Goal: Task Accomplishment & Management: Manage account settings

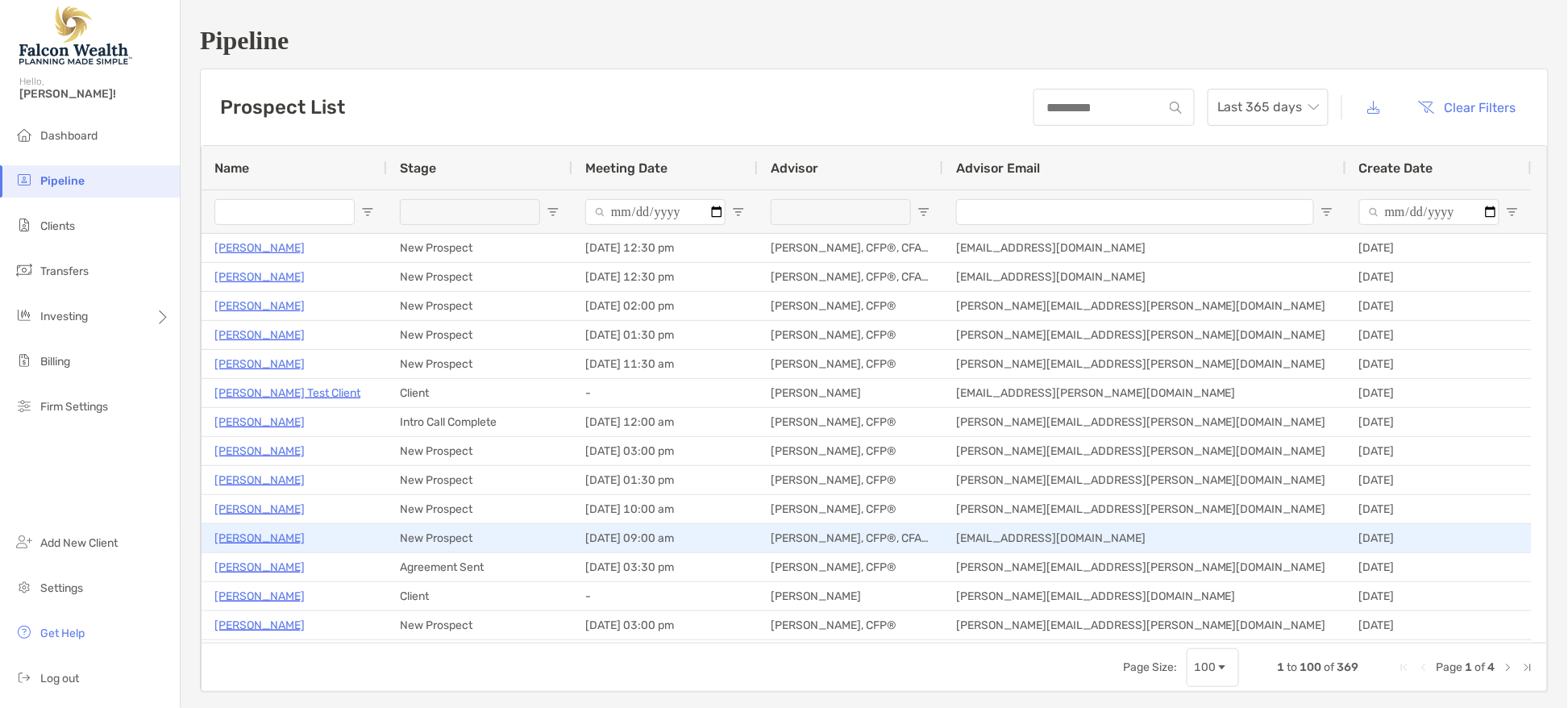
type input "**********"
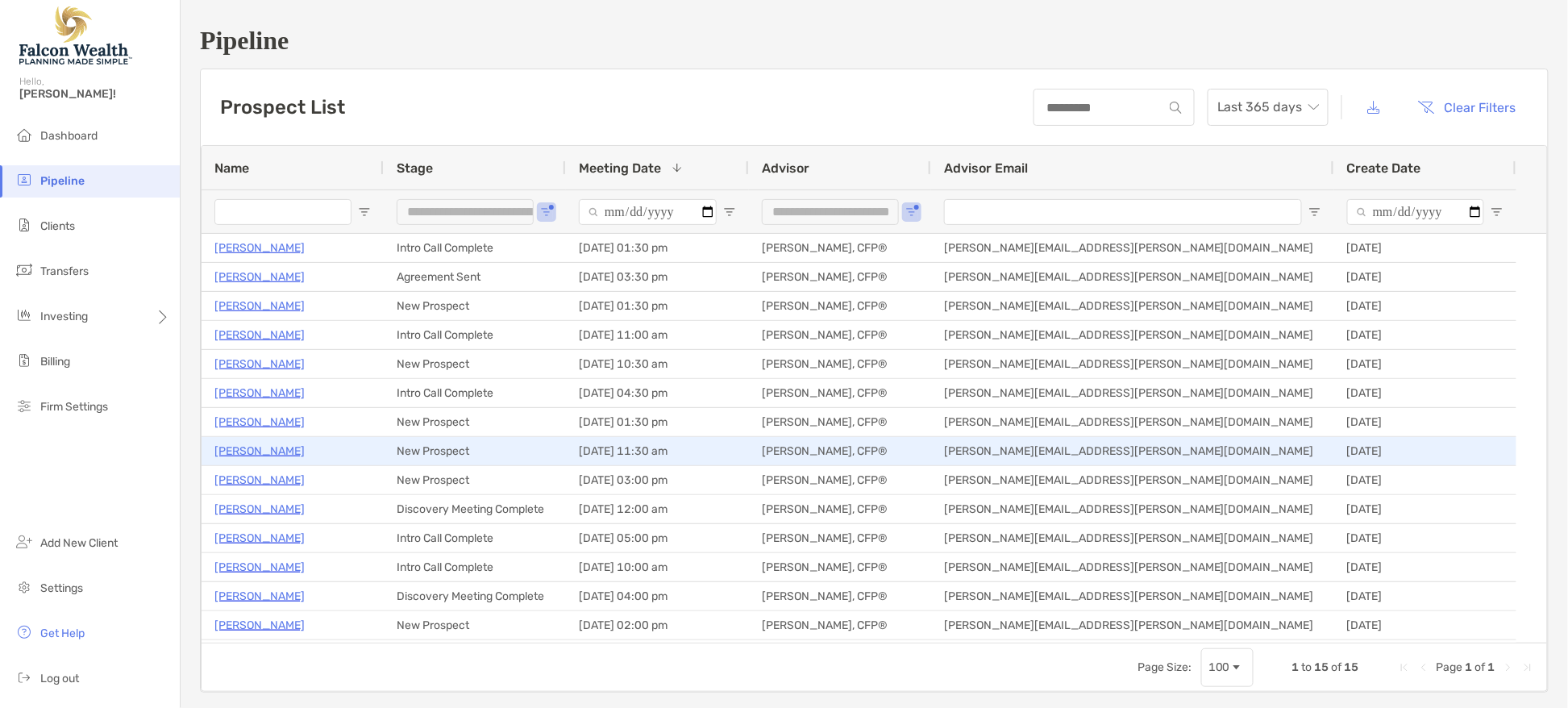
click at [299, 451] on p "[PERSON_NAME]" at bounding box center [259, 452] width 90 height 20
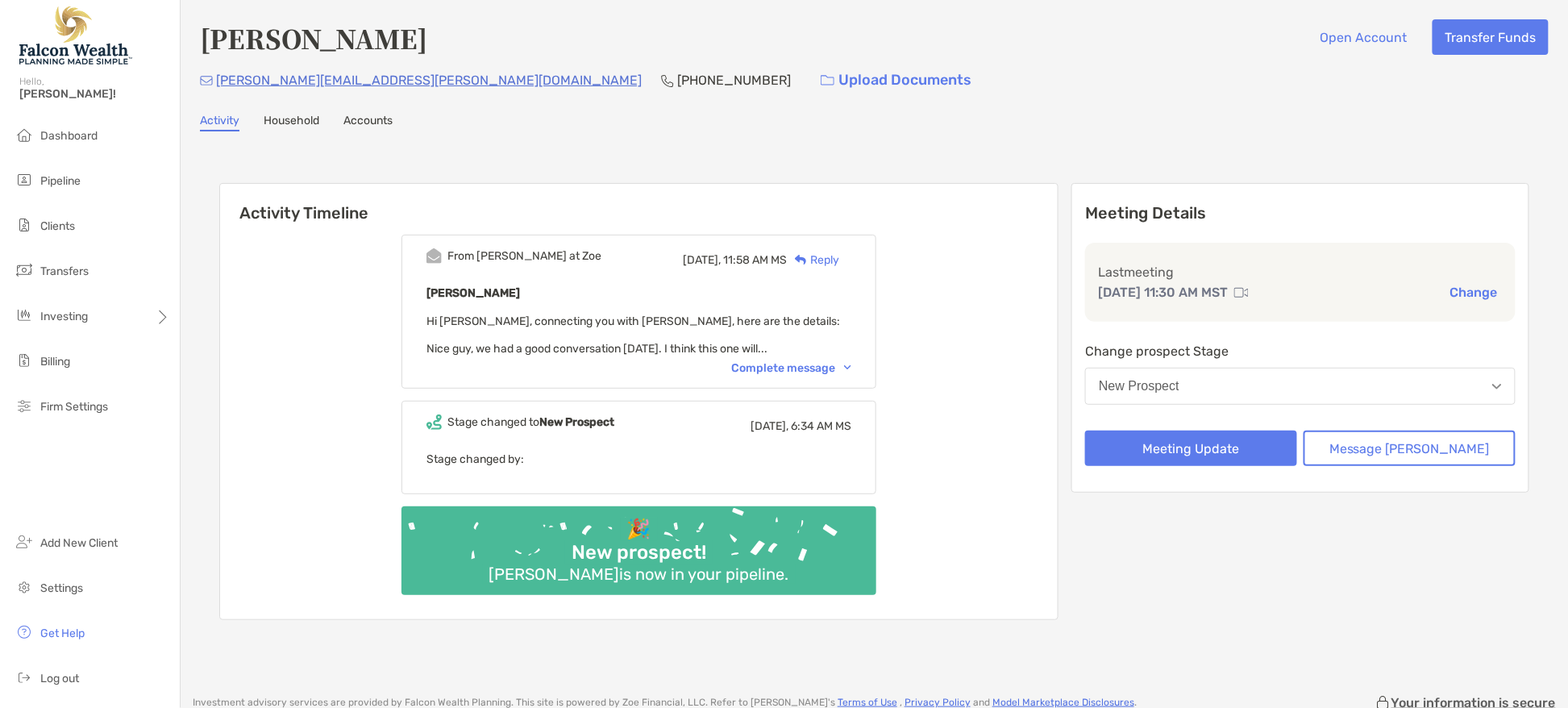
click at [1218, 375] on button "New Prospect" at bounding box center [1300, 387] width 430 height 37
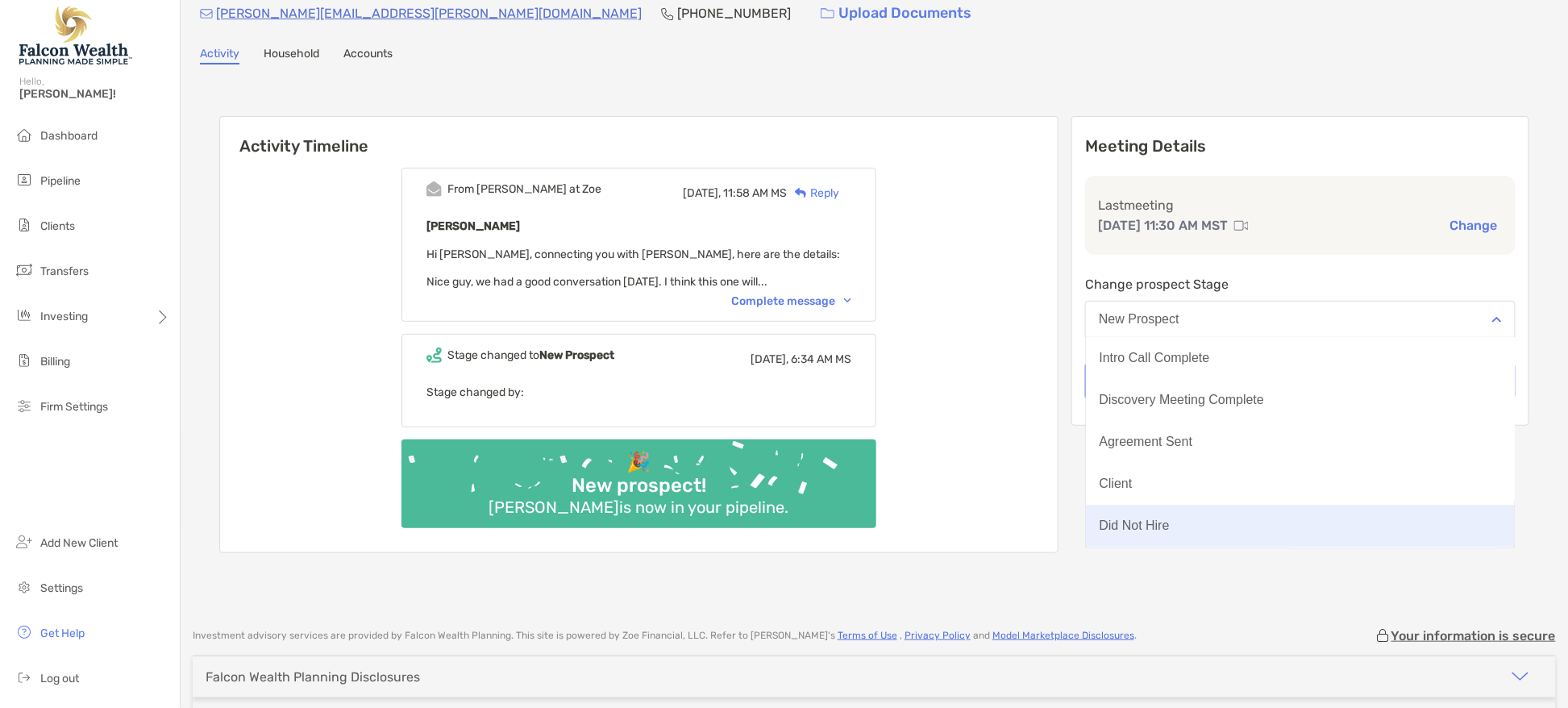
scroll to position [101, 0]
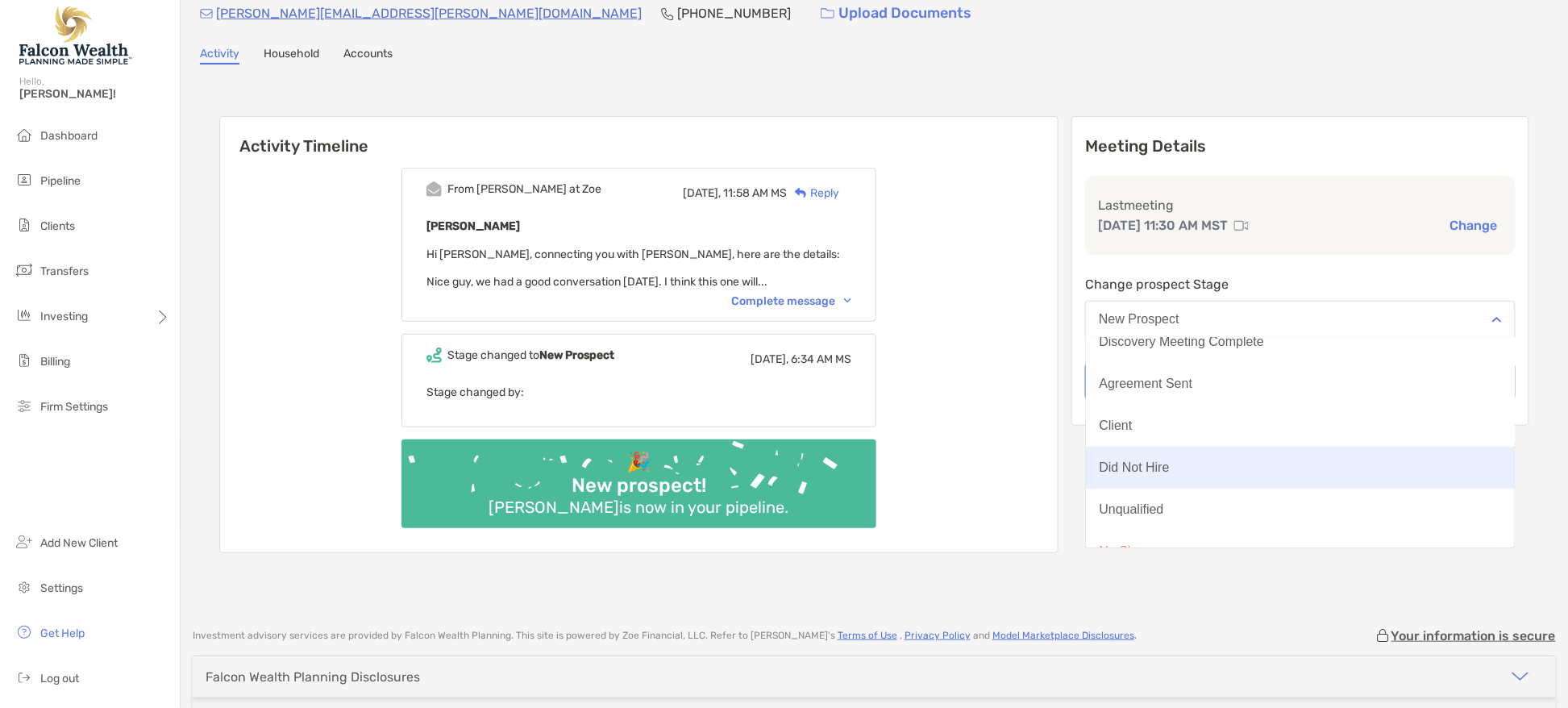
click at [1169, 460] on div "Did Not Hire" at bounding box center [1133, 468] width 70 height 15
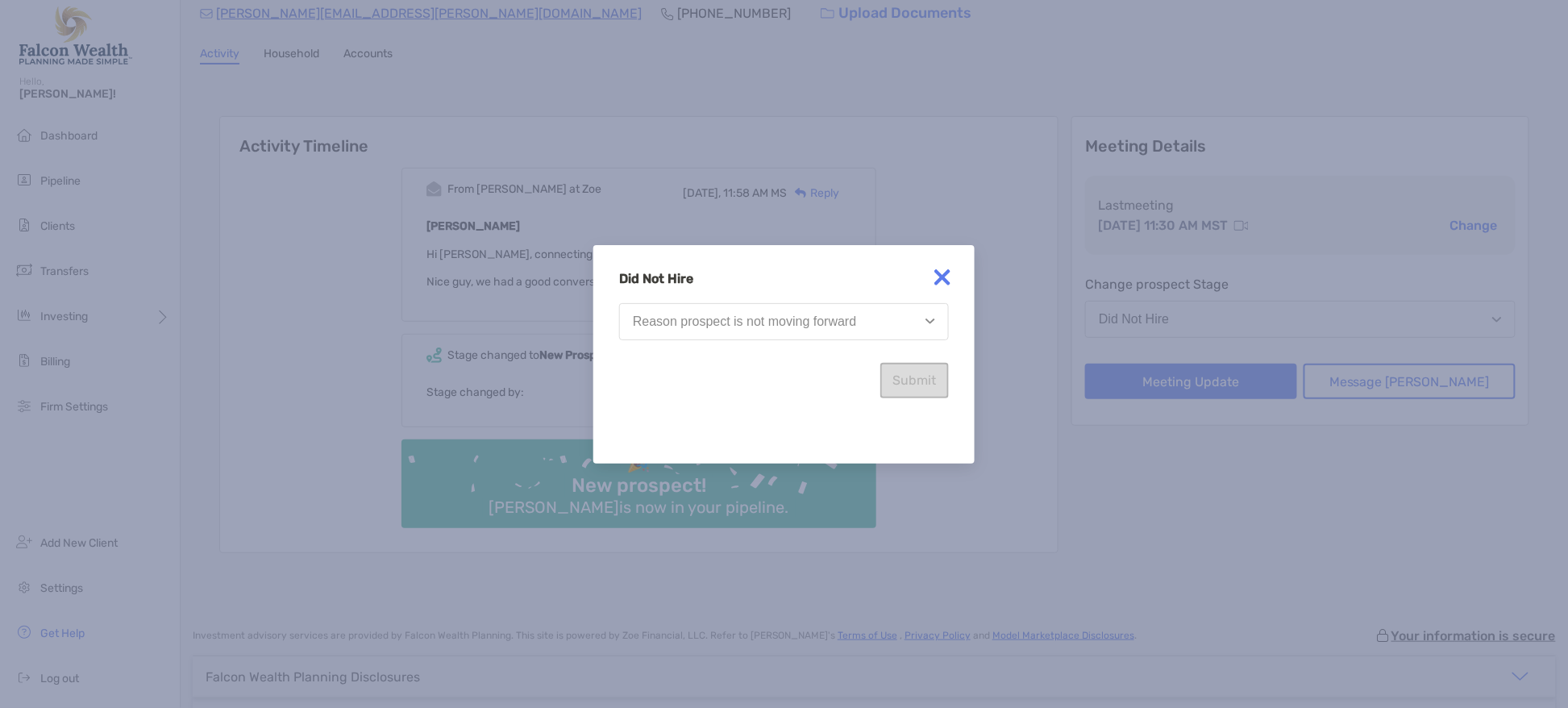
click at [872, 347] on div "Submit" at bounding box center [784, 372] width 330 height 51
click at [857, 329] on button "Reason prospect is not moving forward" at bounding box center [784, 322] width 330 height 37
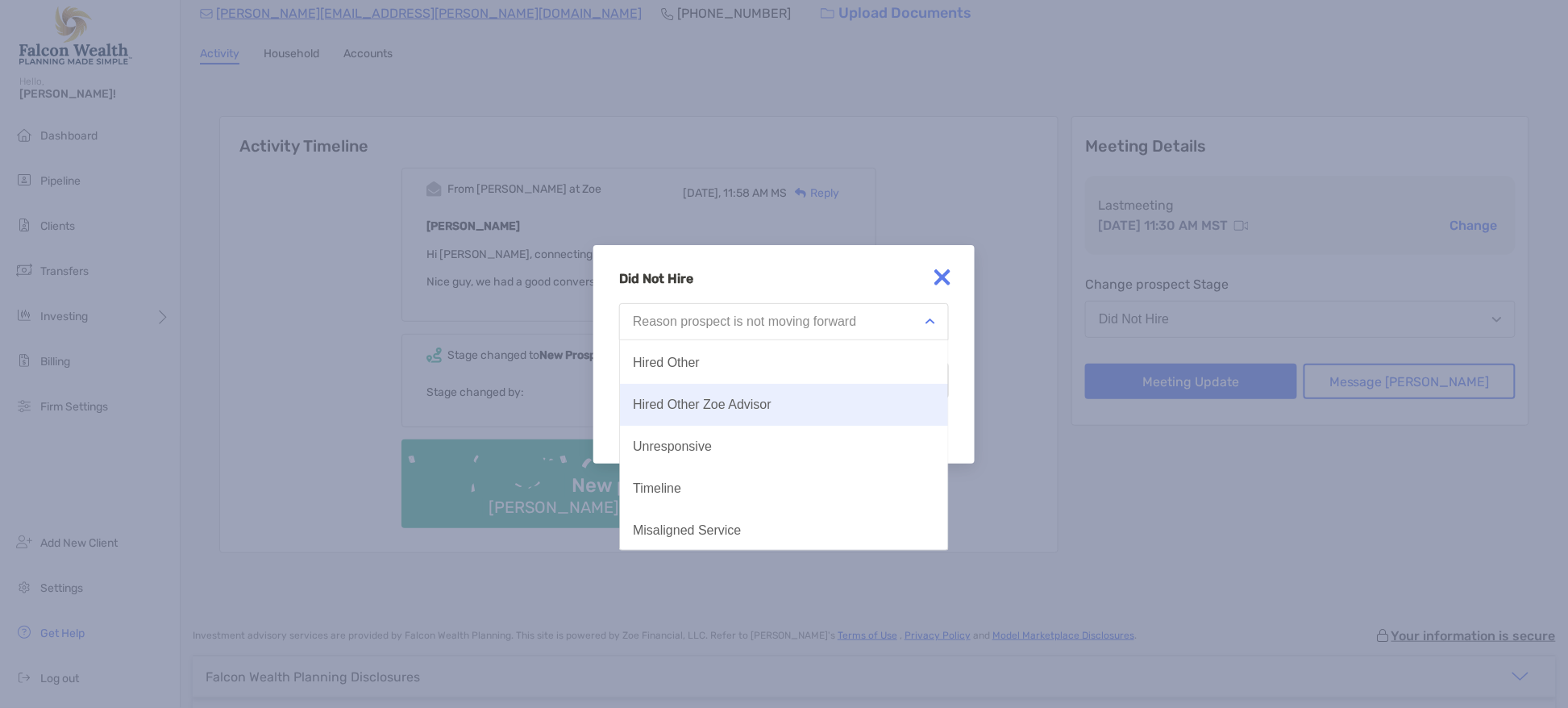
scroll to position [83, 0]
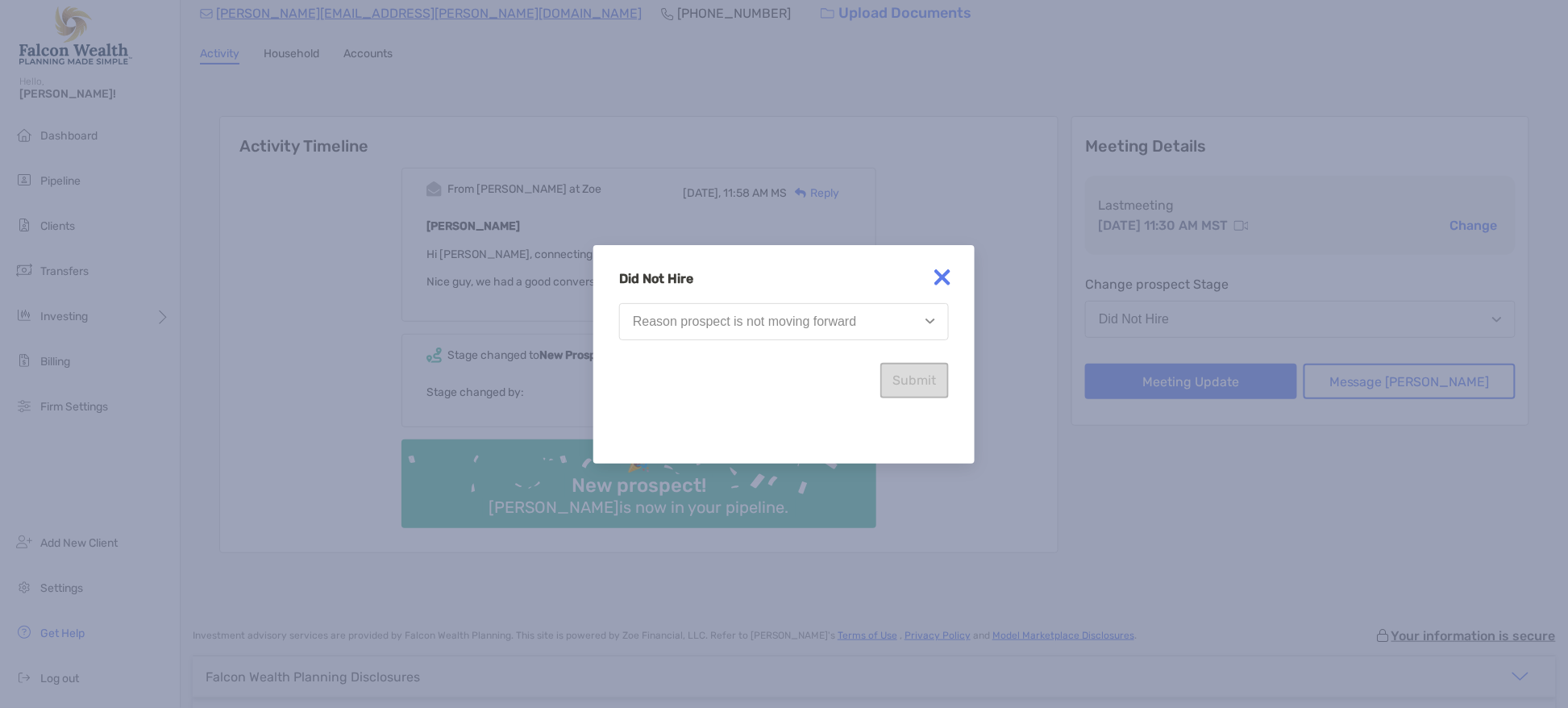
click at [935, 276] on img at bounding box center [942, 278] width 33 height 33
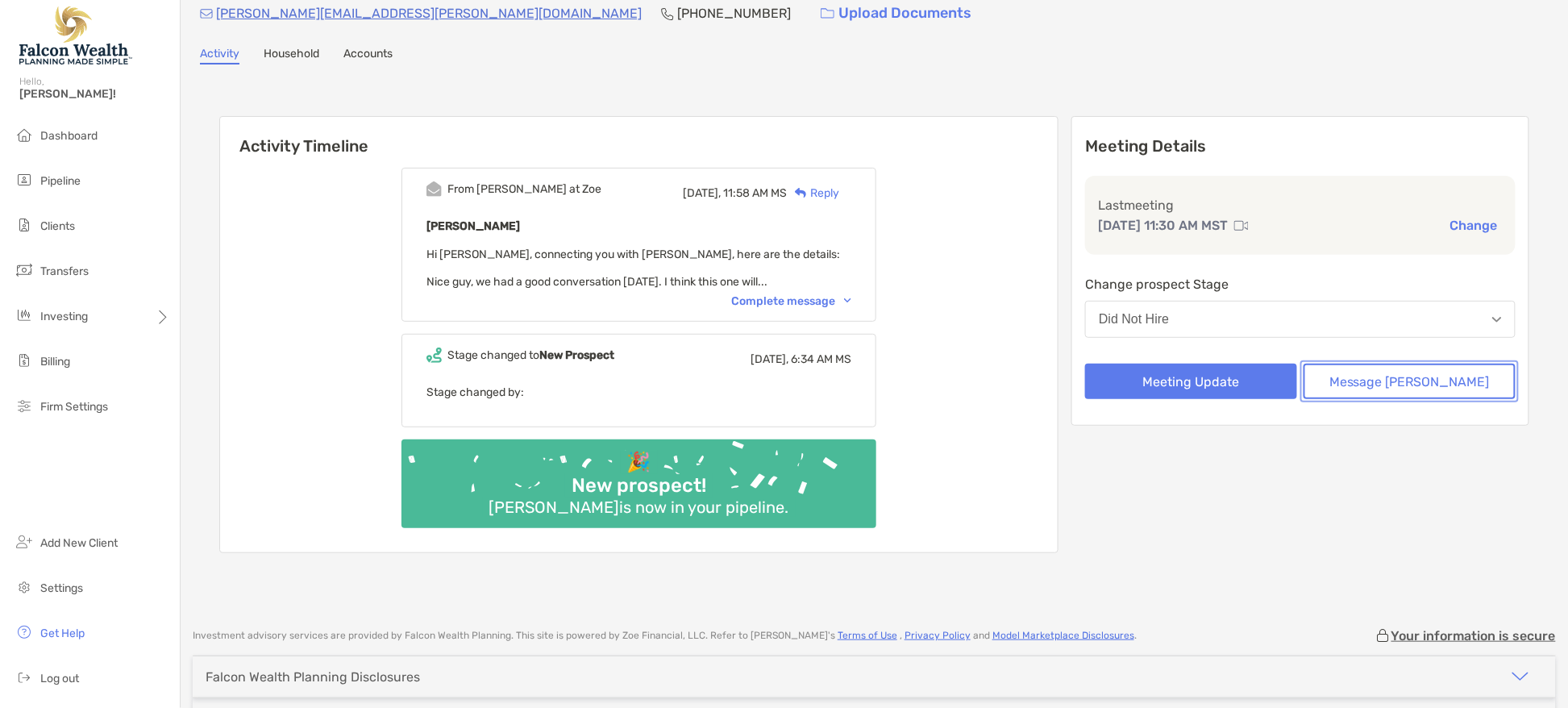
click at [1417, 370] on button "Message [PERSON_NAME]" at bounding box center [1410, 381] width 212 height 35
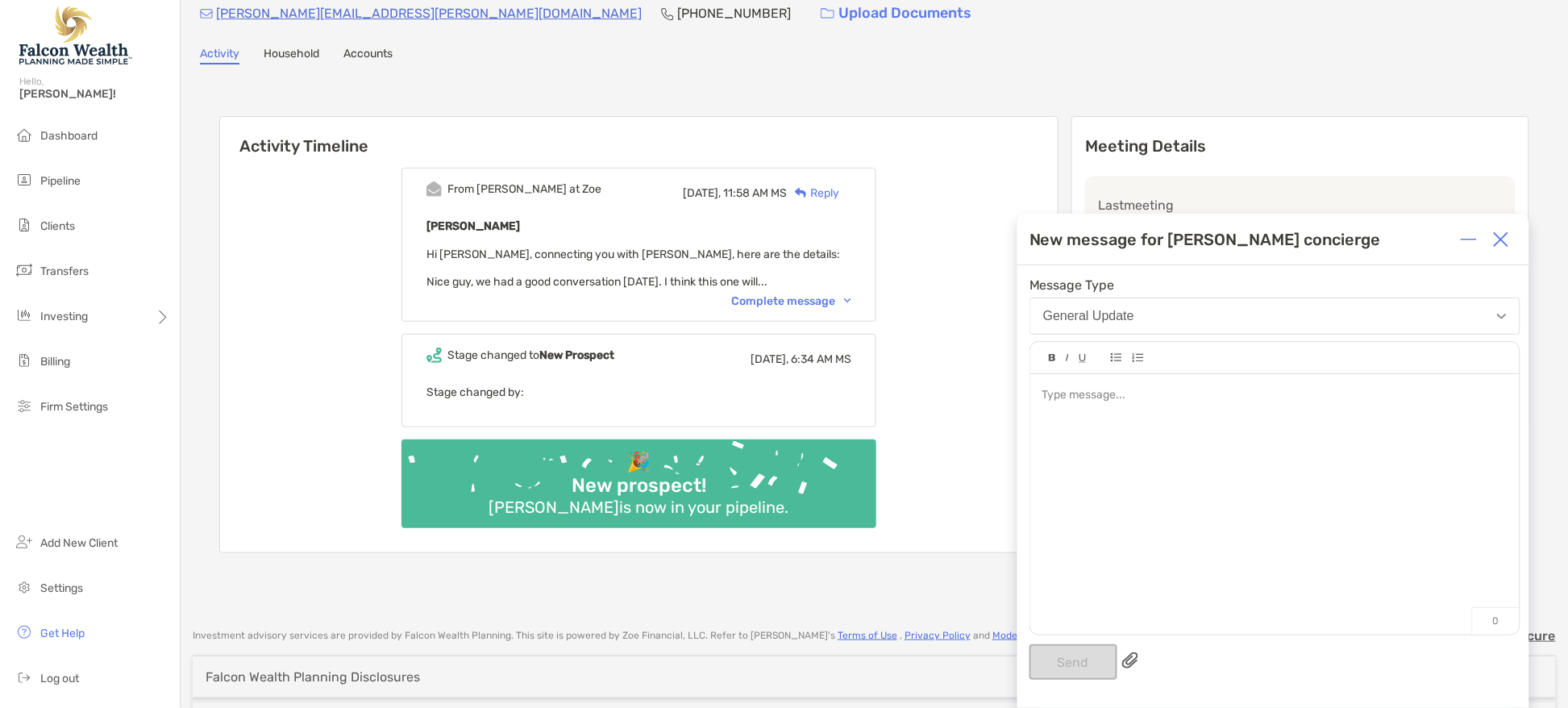
click at [1130, 466] on div at bounding box center [1276, 497] width 490 height 244
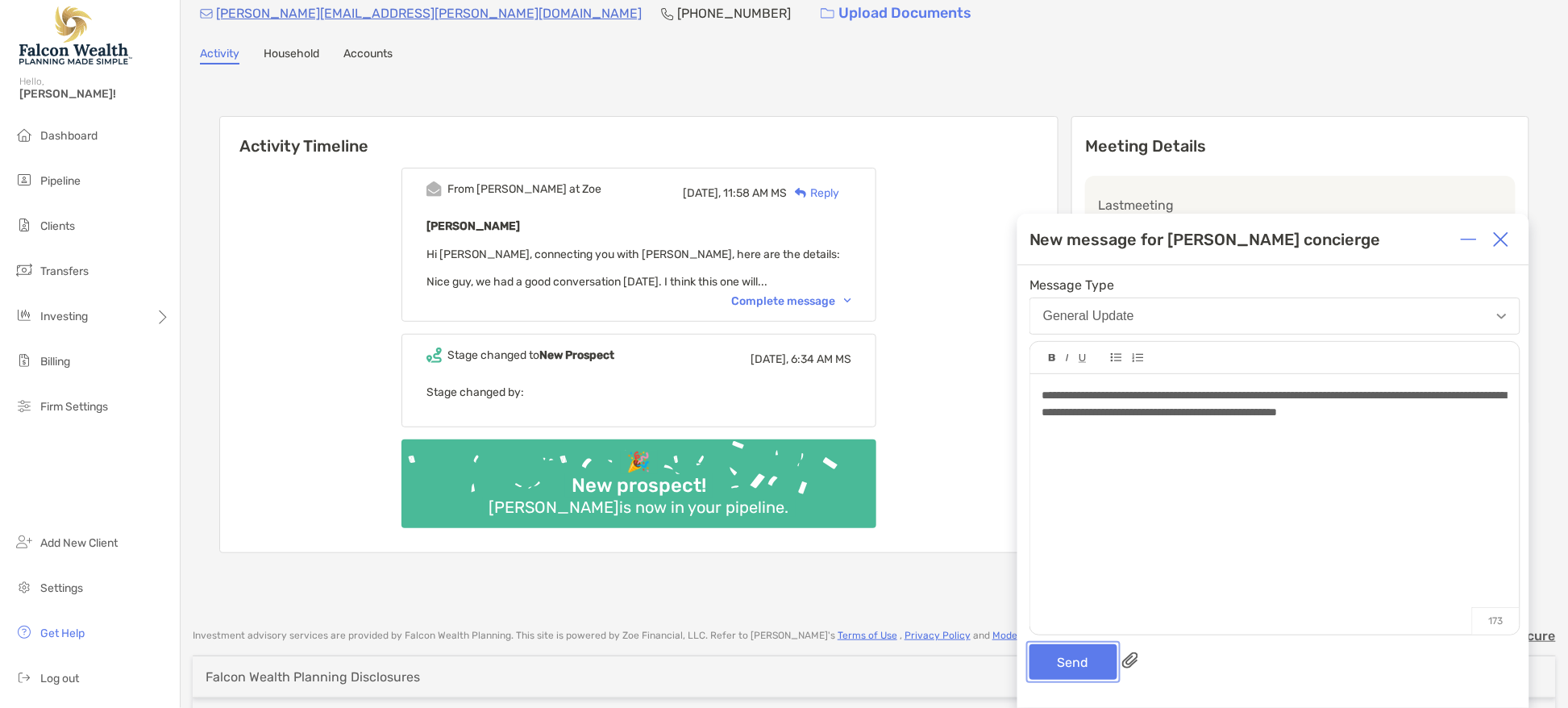
click at [1068, 678] on button "Send" at bounding box center [1074, 662] width 88 height 35
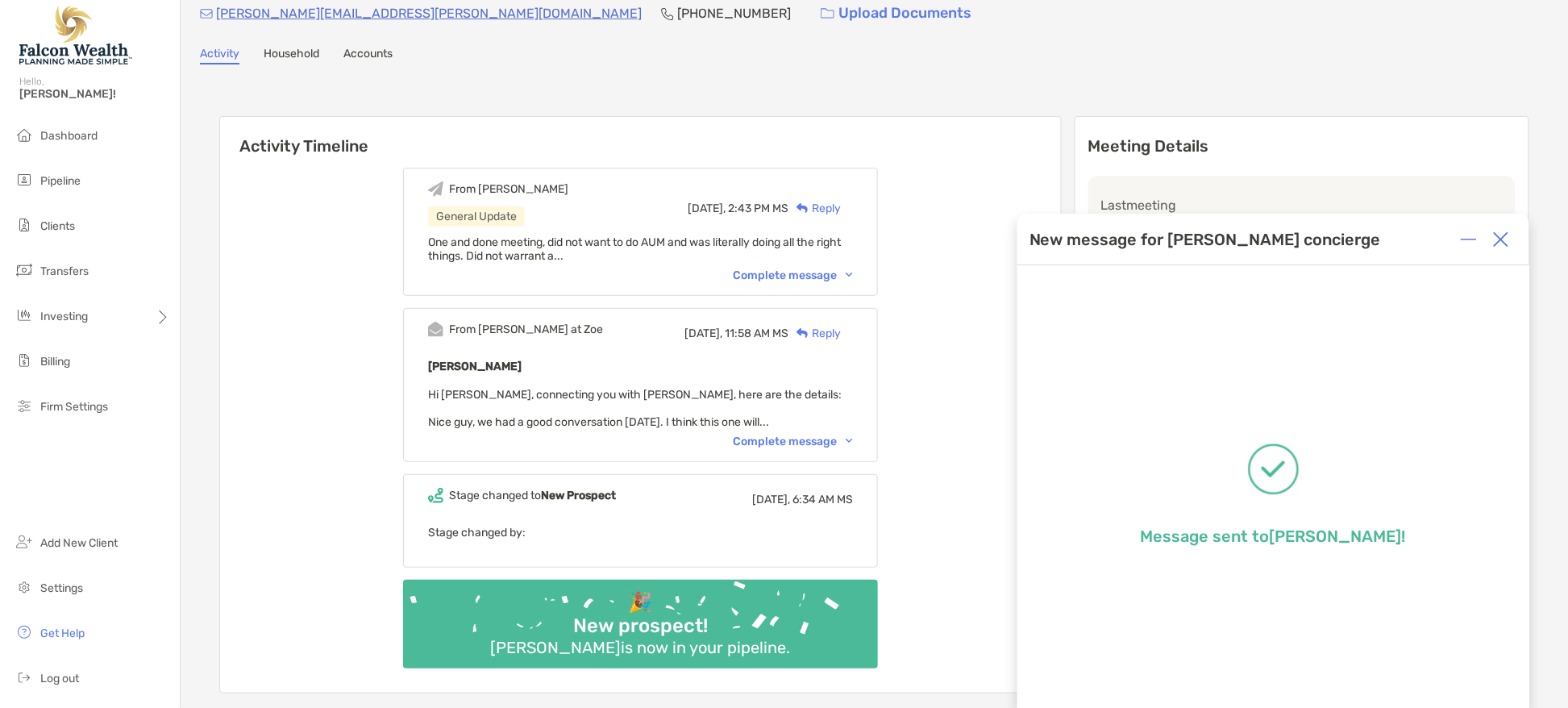
click at [1507, 238] on img at bounding box center [1501, 238] width 16 height 16
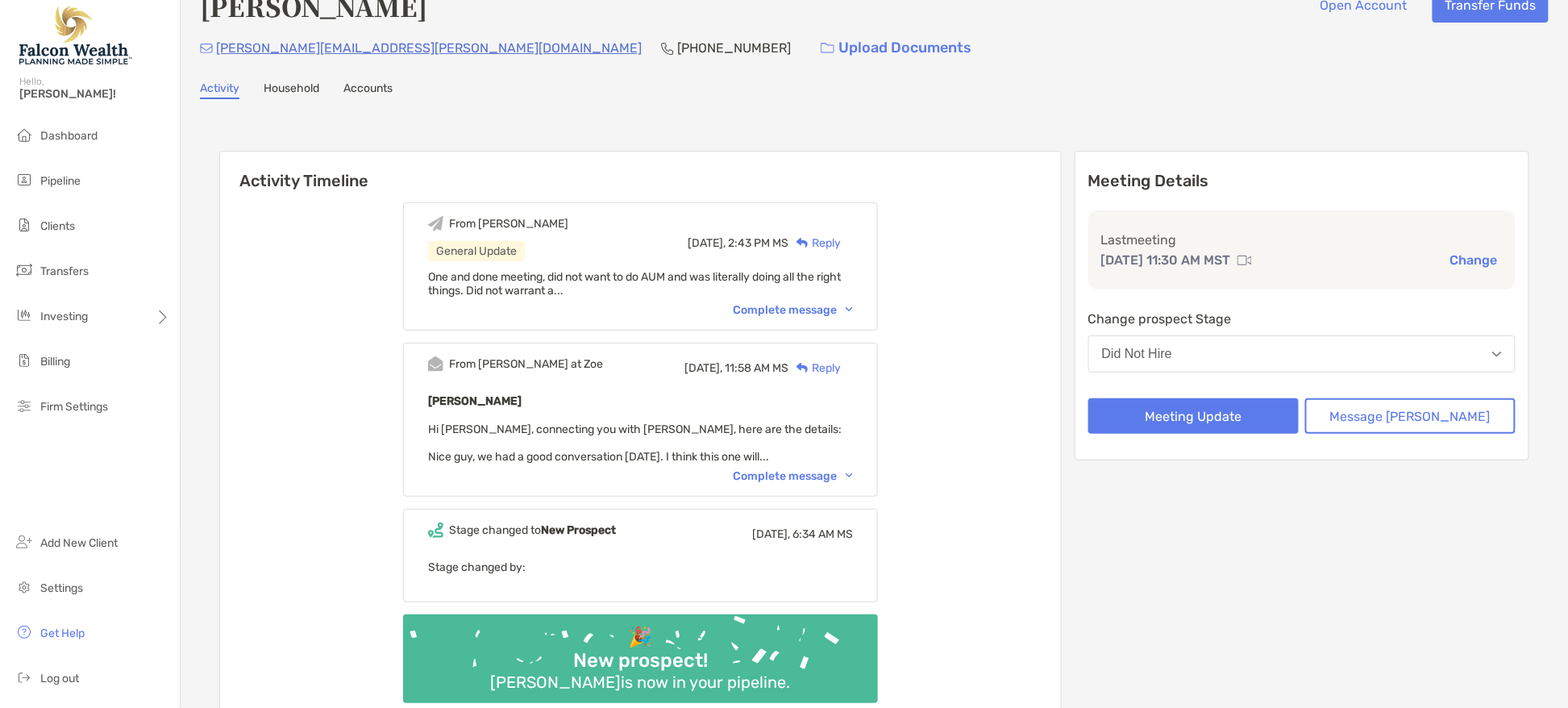
scroll to position [0, 0]
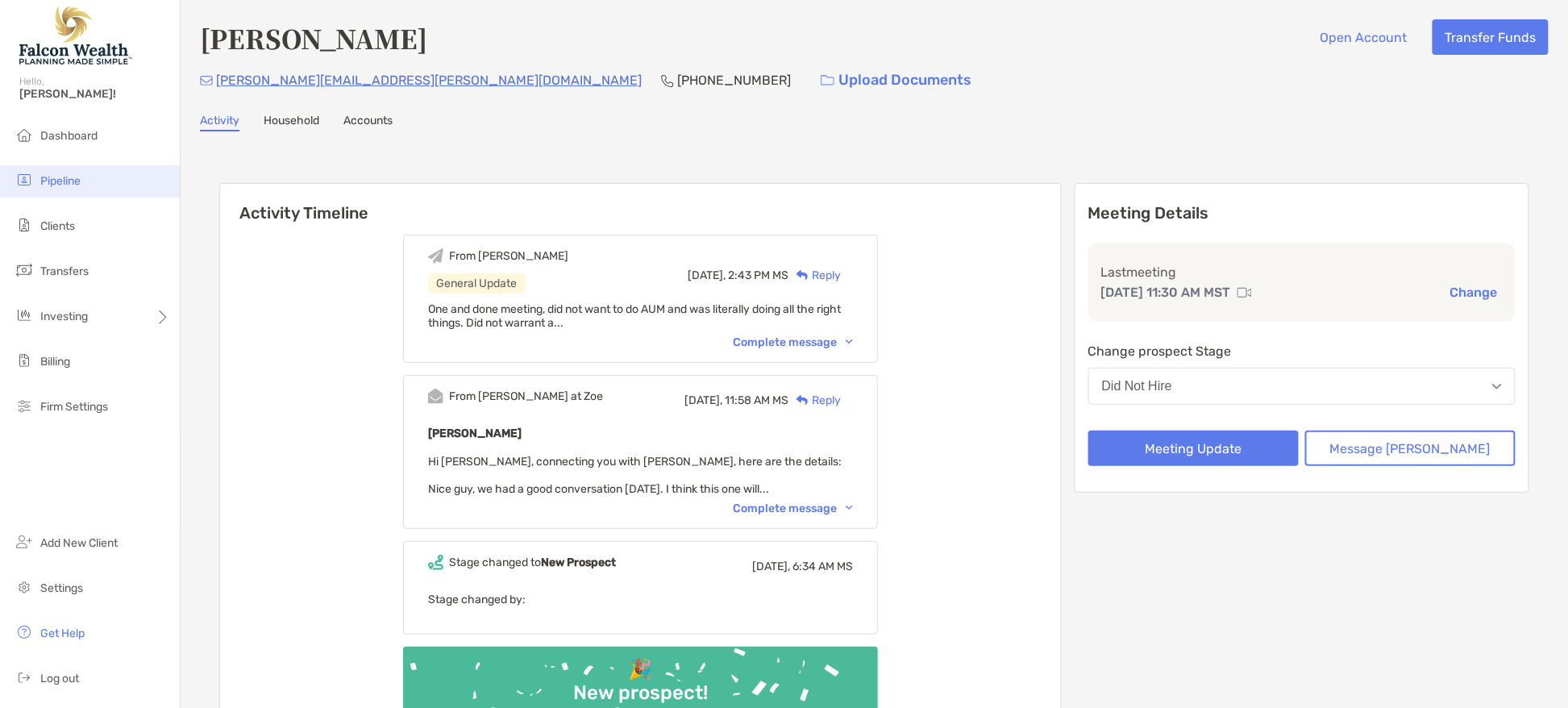
click at [92, 184] on li "Pipeline" at bounding box center [89, 181] width 180 height 33
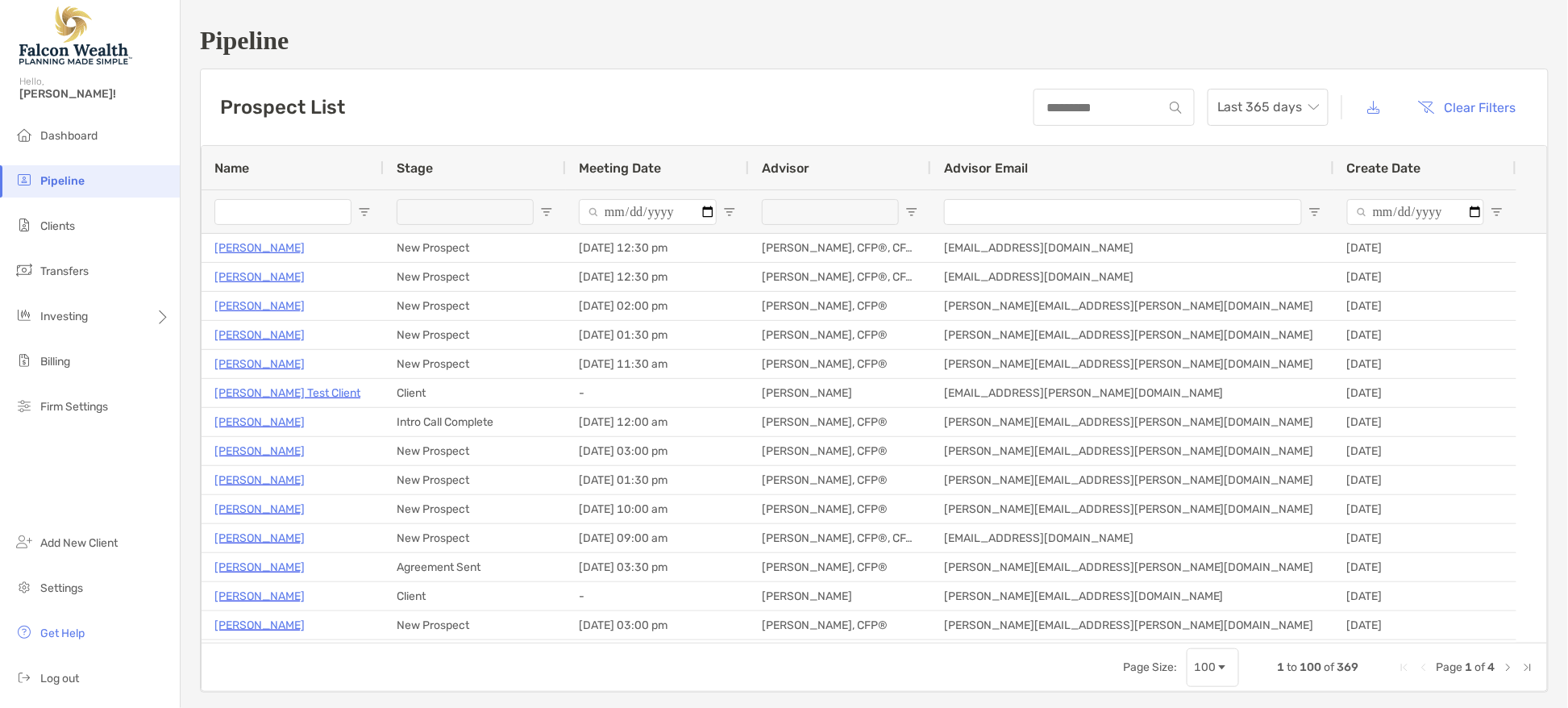
type input "**********"
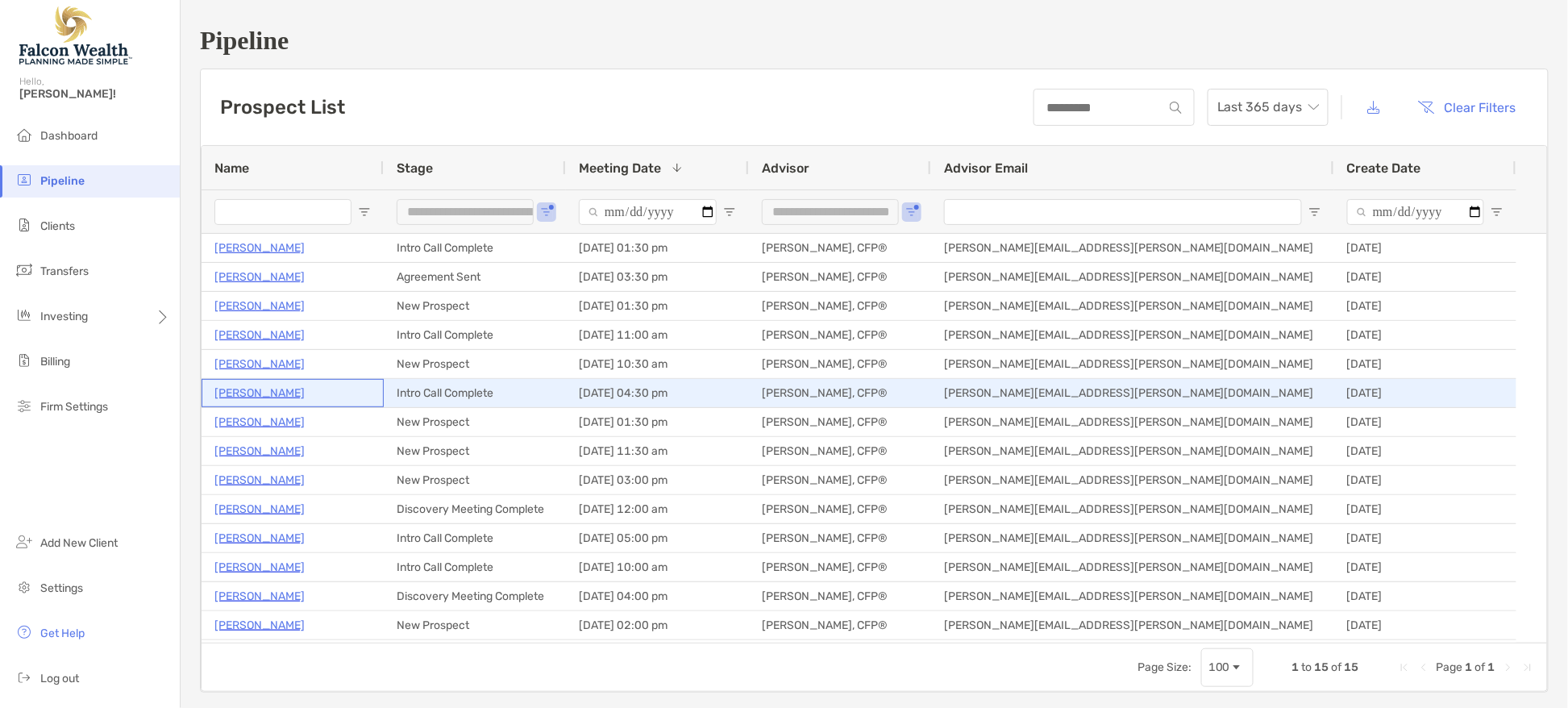
click at [273, 388] on p "Livio Adimari" at bounding box center [259, 393] width 90 height 20
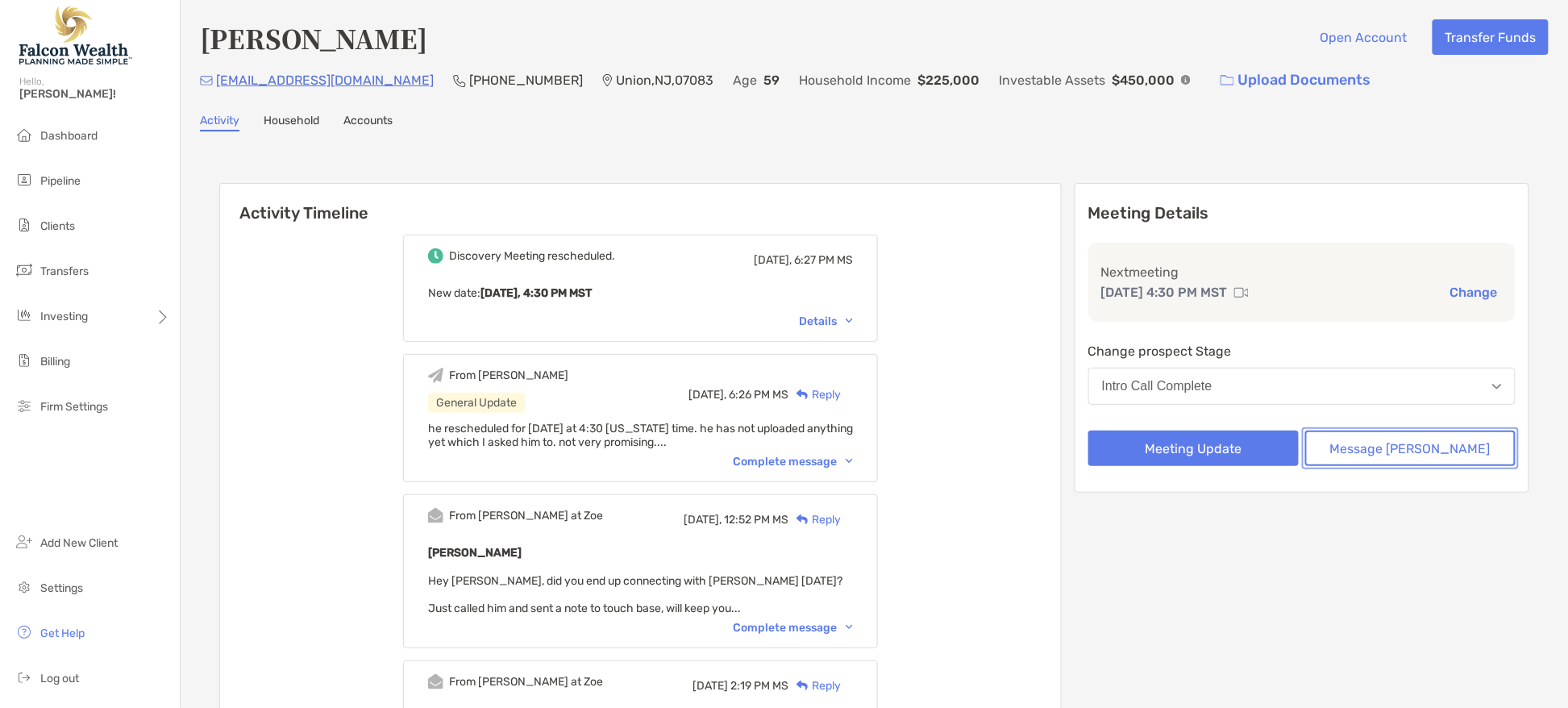
click at [1413, 451] on button "Message [PERSON_NAME]" at bounding box center [1411, 448] width 210 height 35
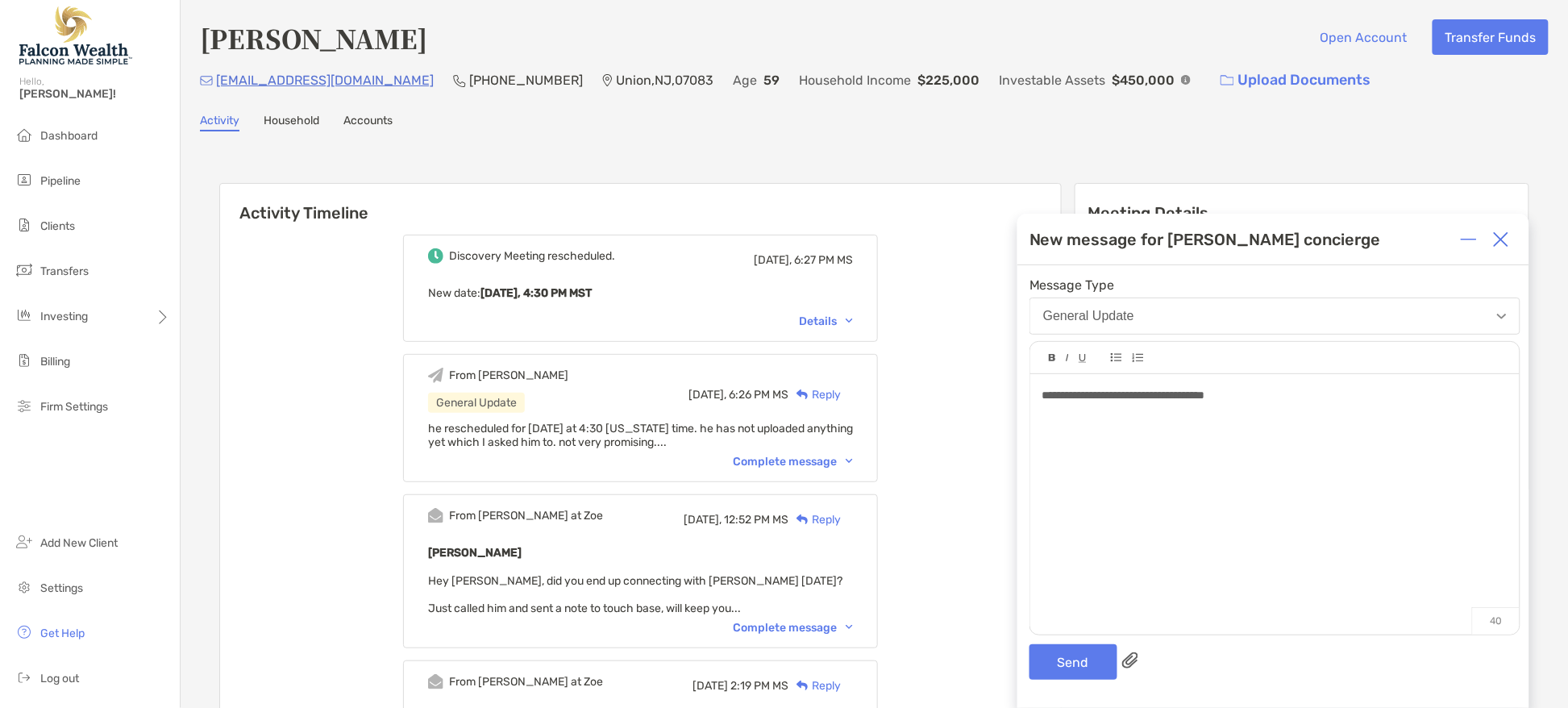
click at [1205, 393] on span "**********" at bounding box center [1124, 395] width 163 height 11
click at [1052, 392] on span "**********" at bounding box center [1124, 395] width 163 height 11
click at [1083, 397] on span "**********" at bounding box center [1124, 395] width 163 height 11
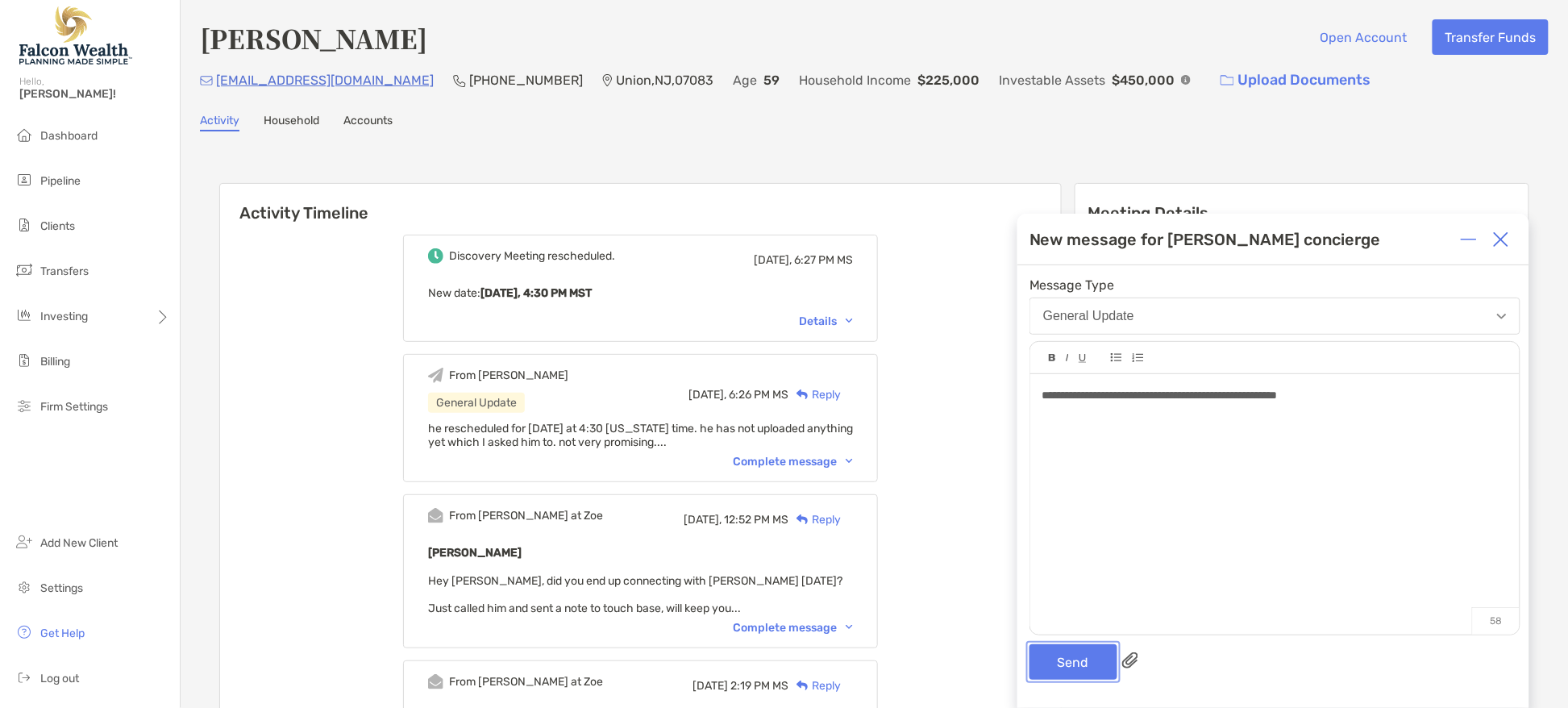
click at [1075, 660] on button "Send" at bounding box center [1074, 662] width 88 height 35
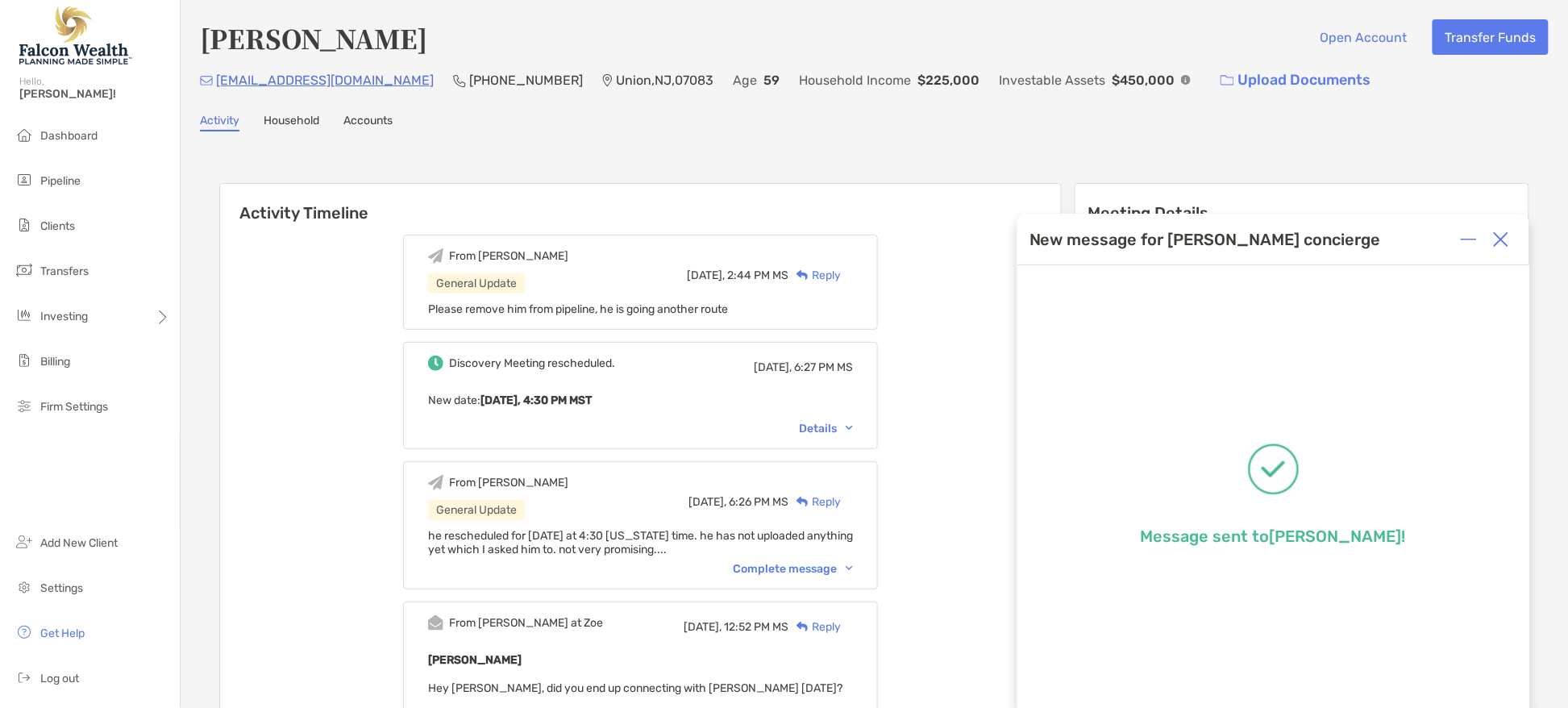
click at [1504, 248] on img at bounding box center [1501, 238] width 16 height 16
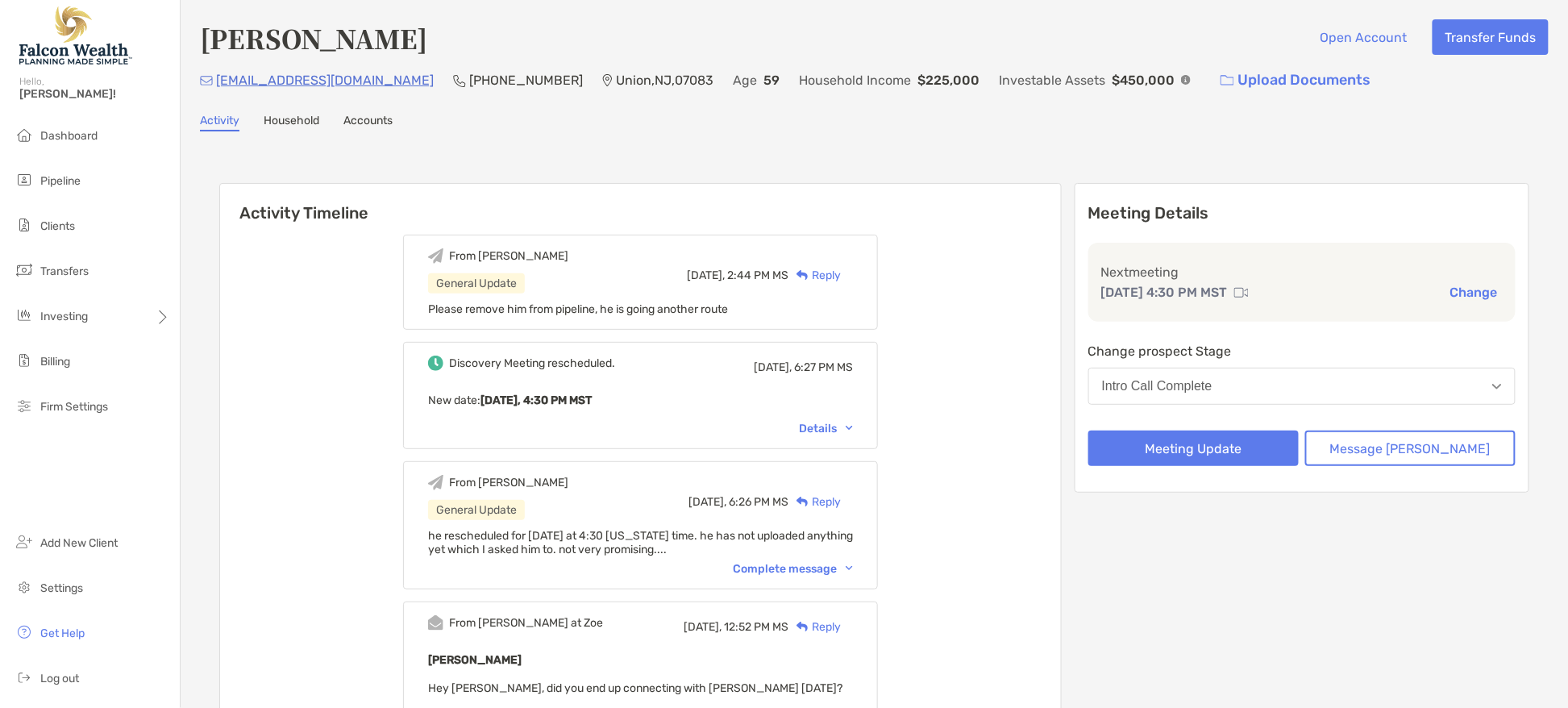
click at [1271, 380] on button "Intro Call Complete" at bounding box center [1302, 387] width 427 height 37
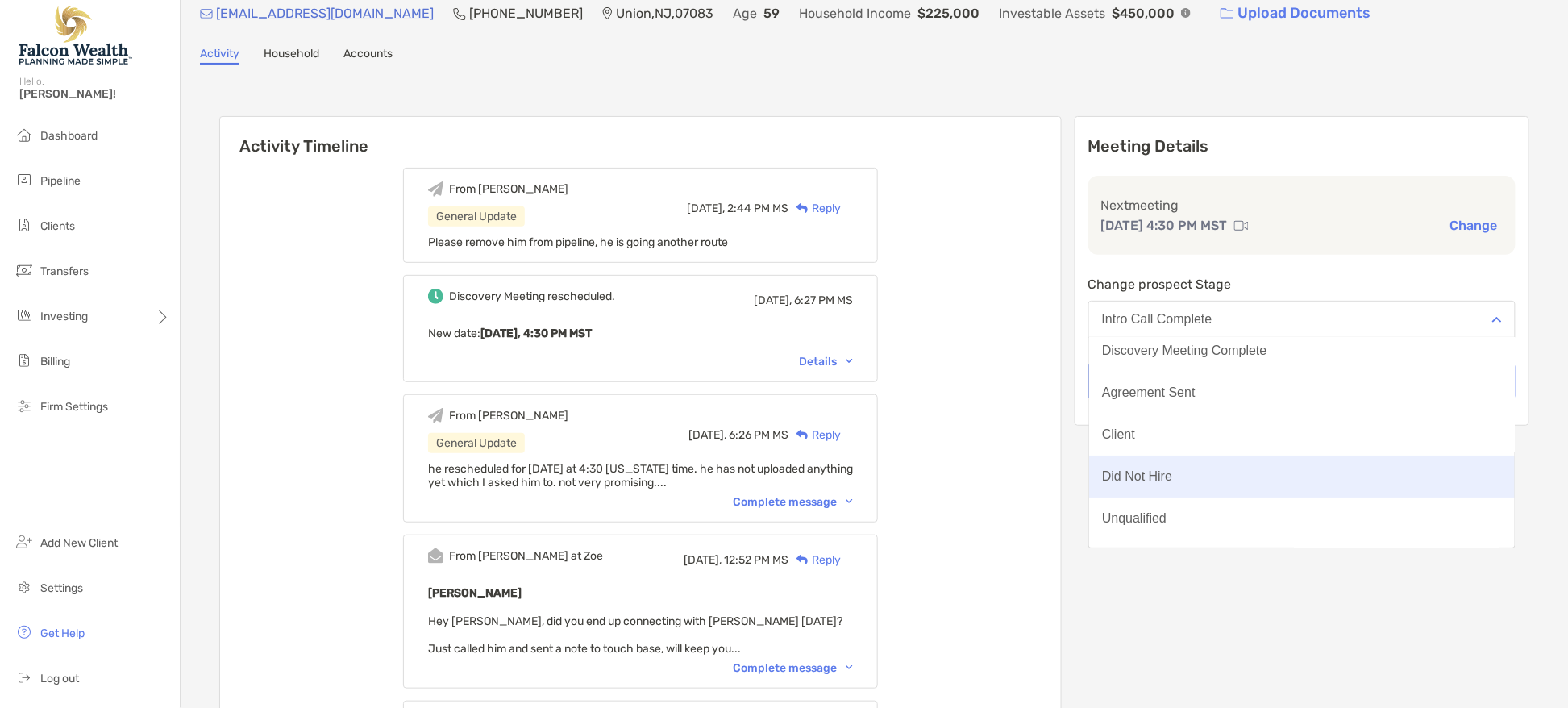
scroll to position [93, 0]
click at [1223, 479] on button "Did Not Hire" at bounding box center [1302, 475] width 426 height 42
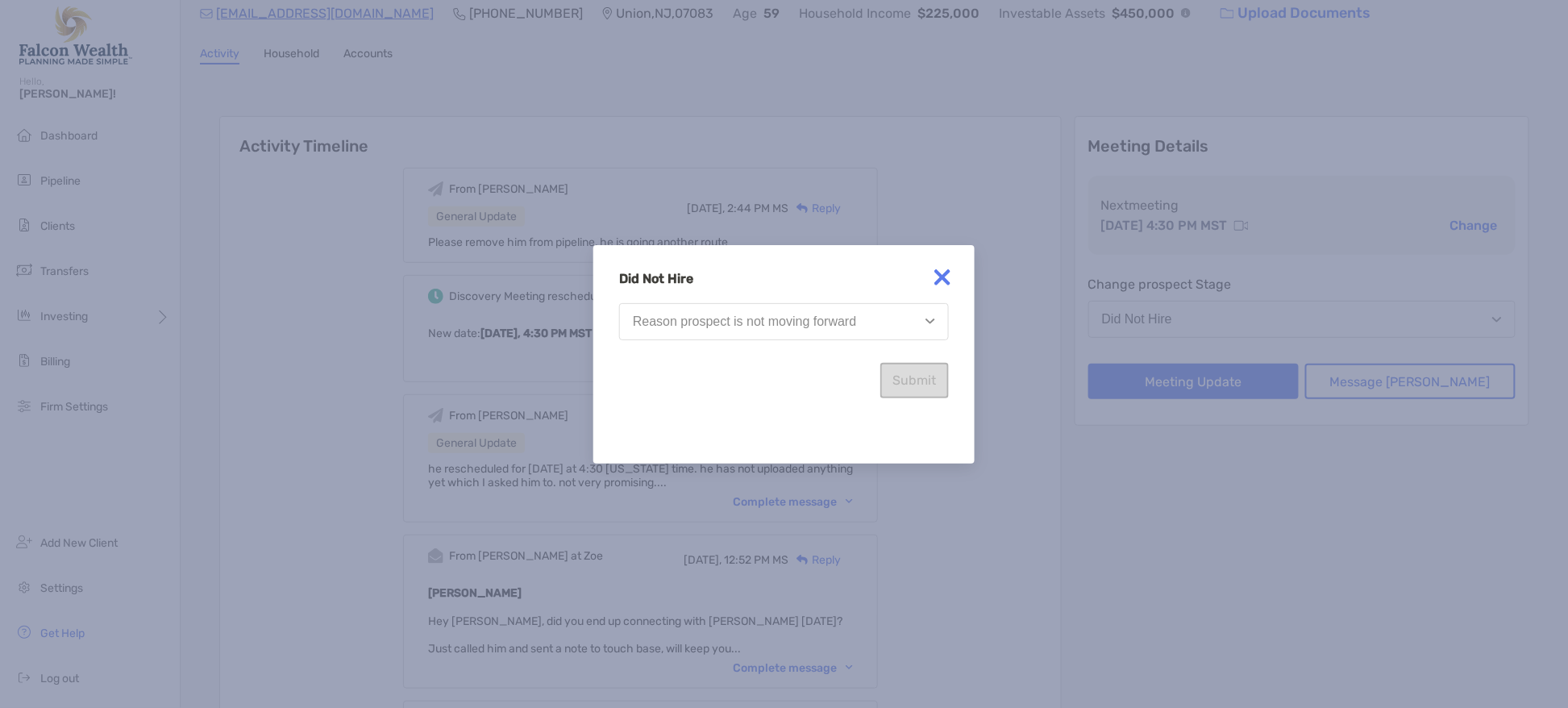
click at [793, 324] on div "Reason prospect is not moving forward" at bounding box center [745, 322] width 223 height 15
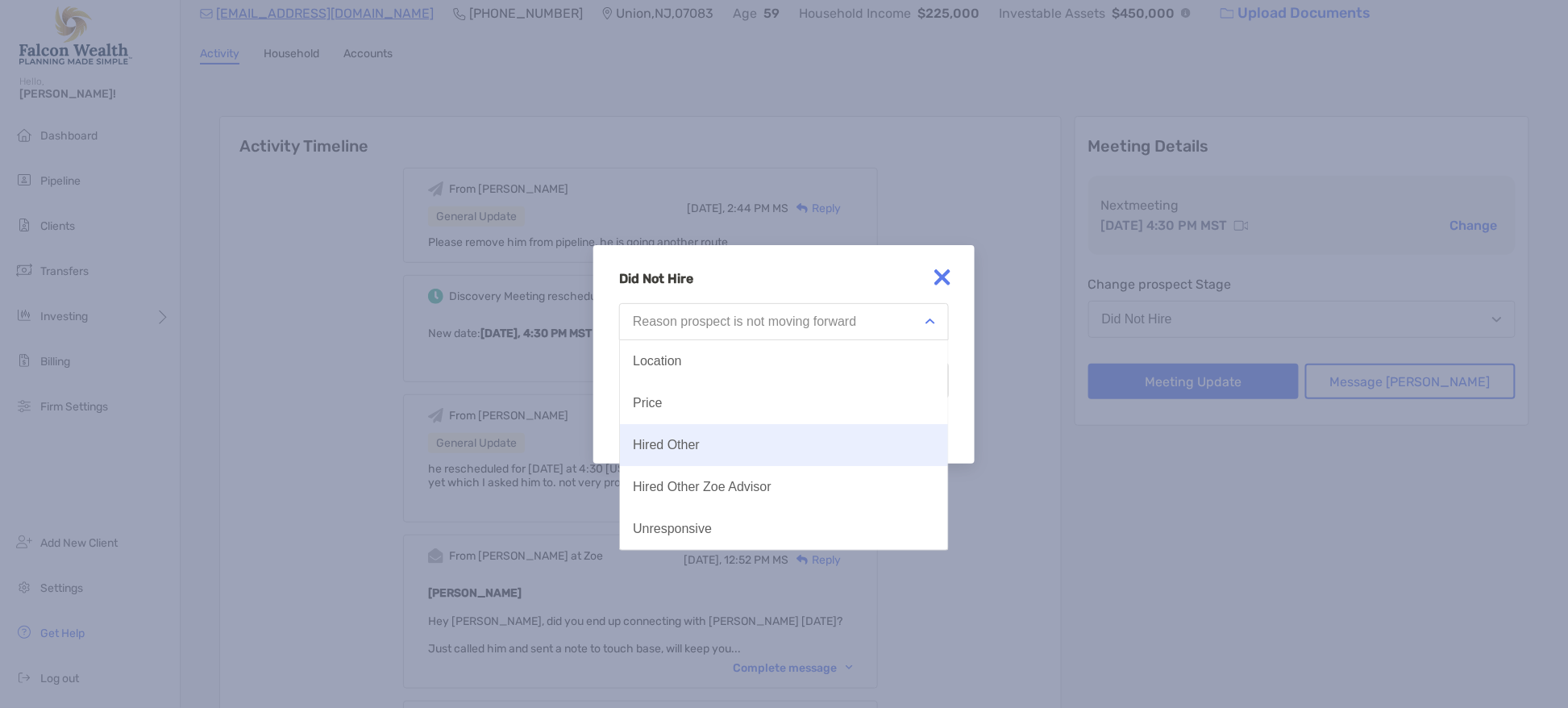
click at [778, 441] on button "Hired Other" at bounding box center [784, 444] width 328 height 42
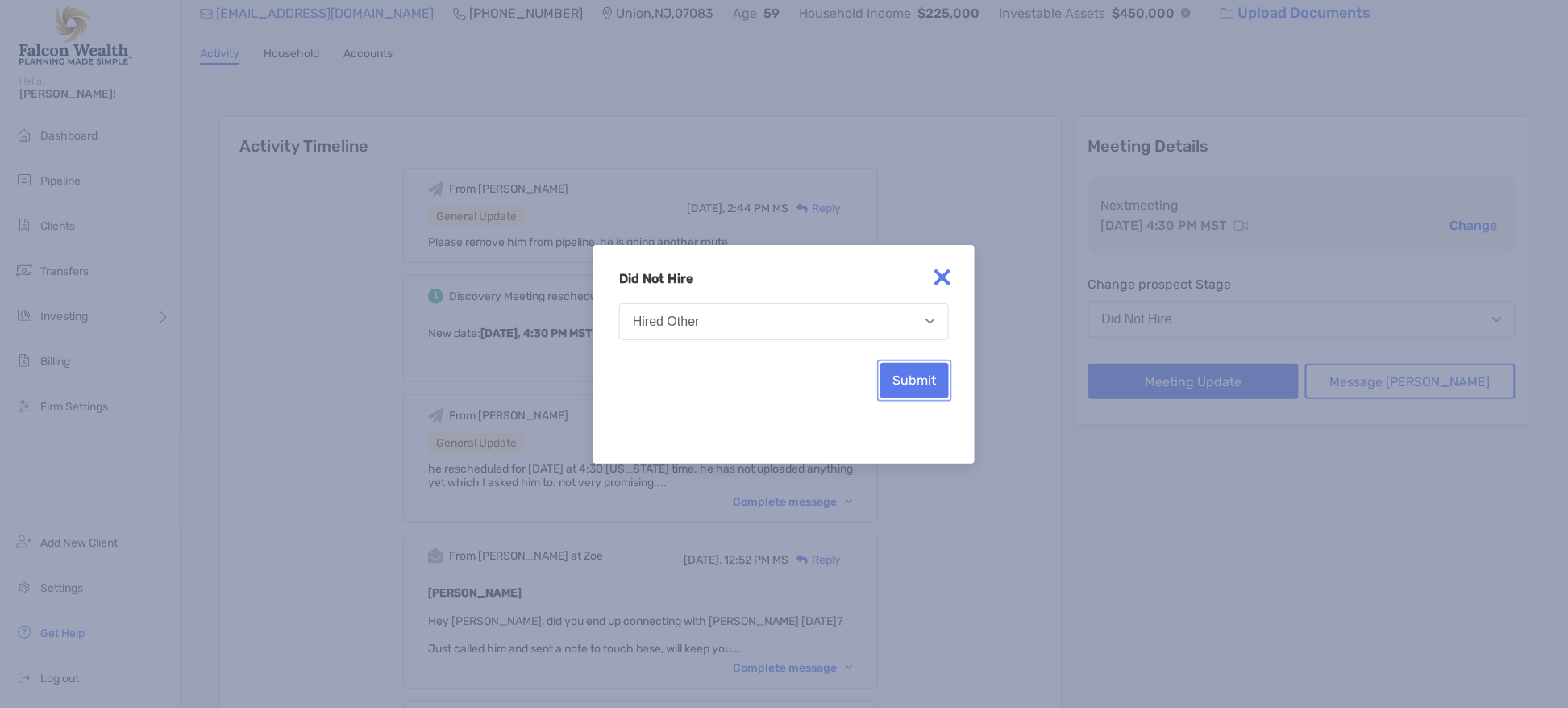
click at [924, 372] on button "Submit" at bounding box center [915, 381] width 69 height 35
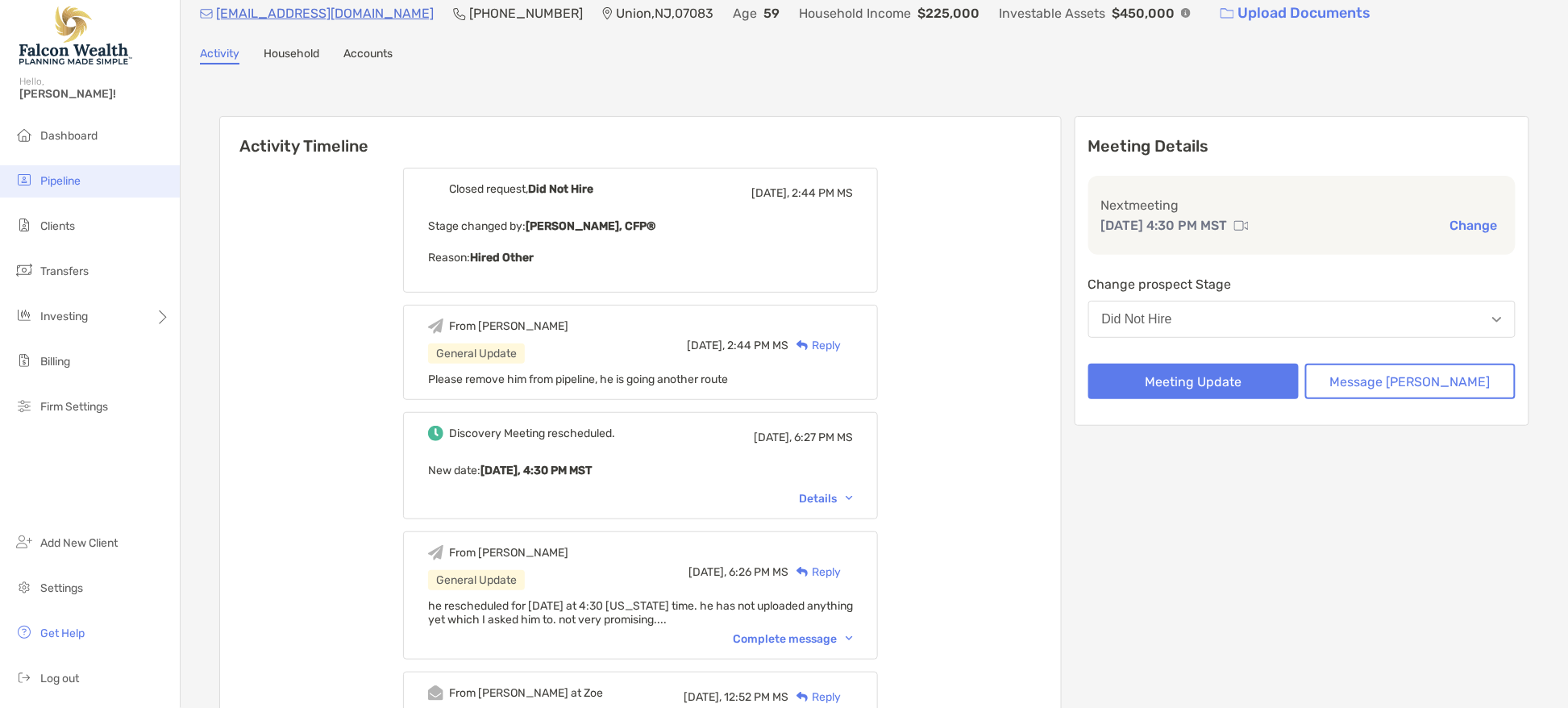
click at [73, 184] on span "Pipeline" at bounding box center [60, 181] width 40 height 14
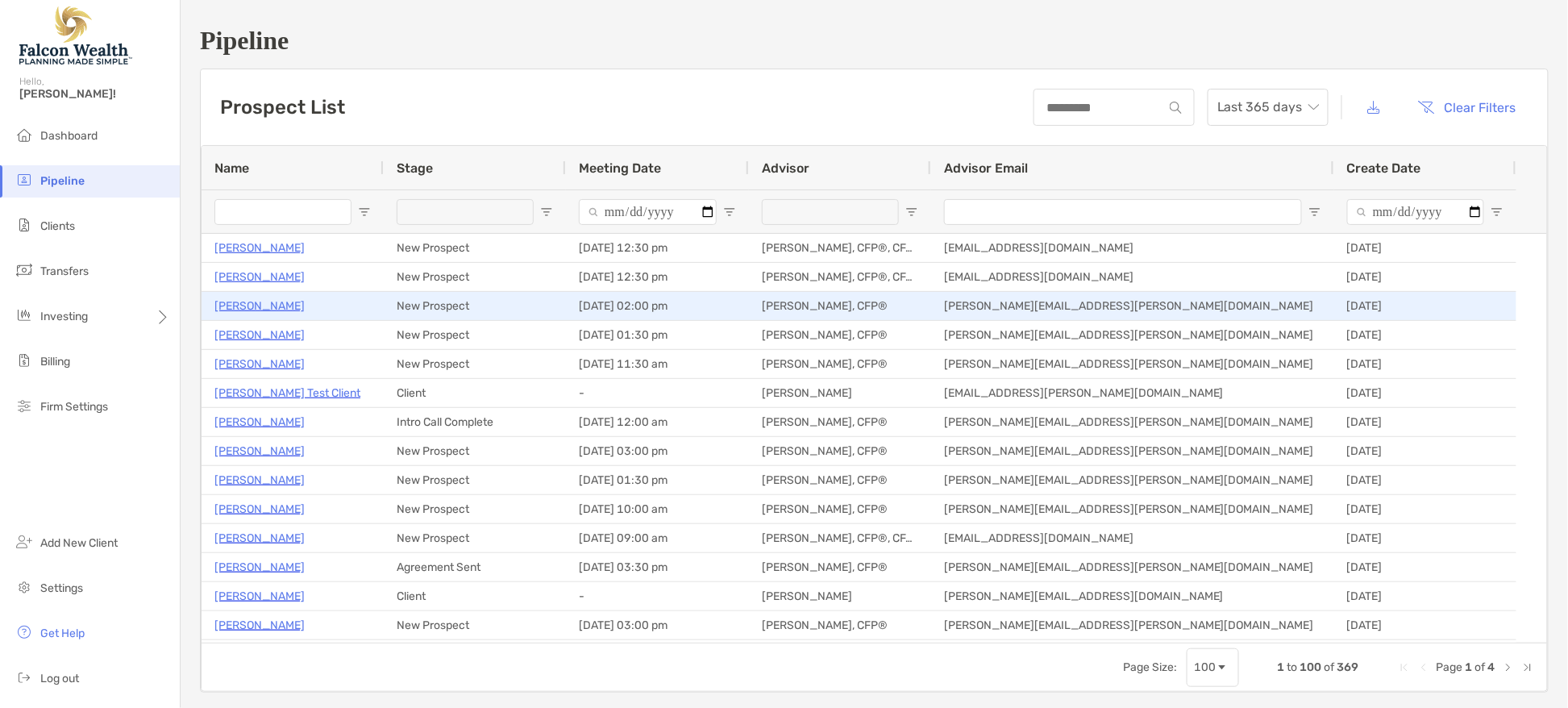
type input "**********"
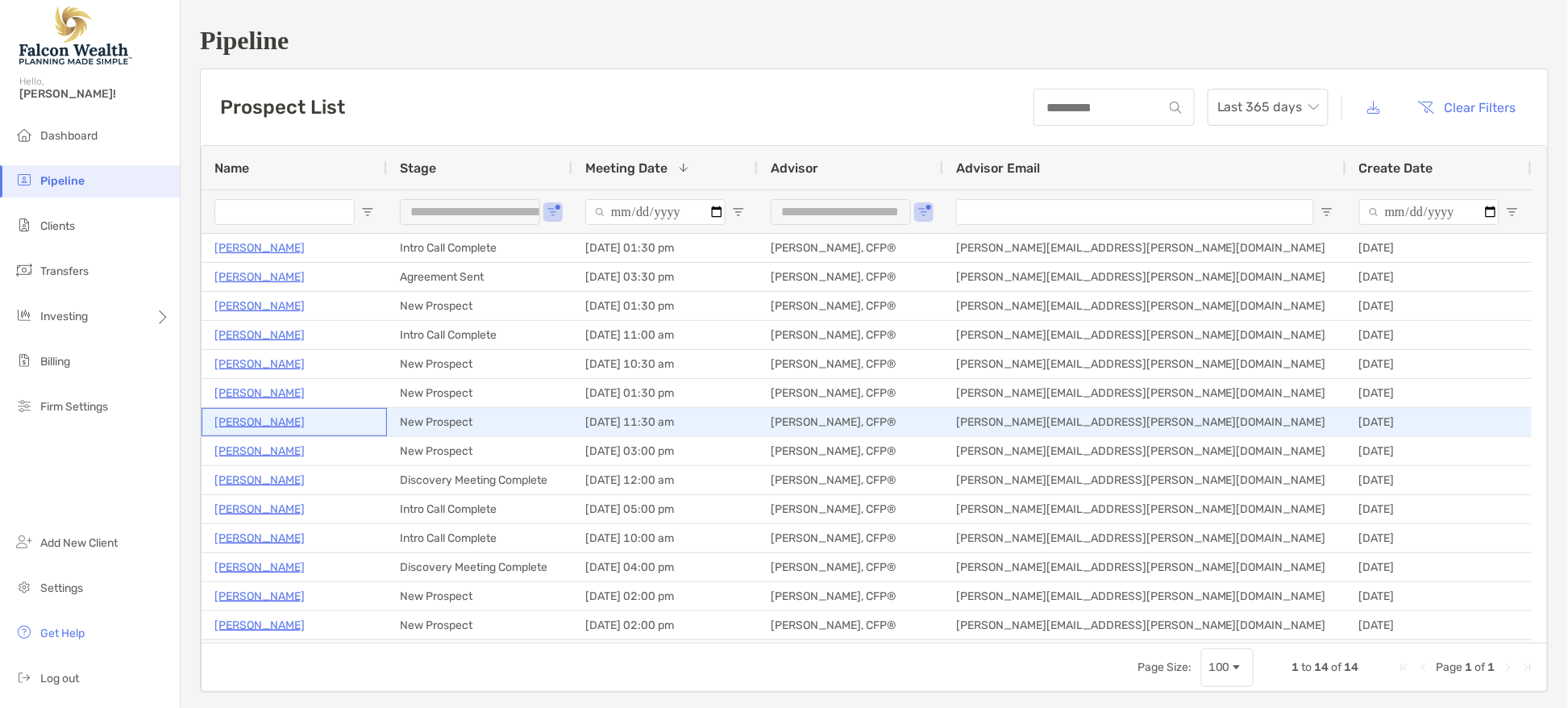
click at [277, 421] on p "[PERSON_NAME]" at bounding box center [259, 422] width 90 height 20
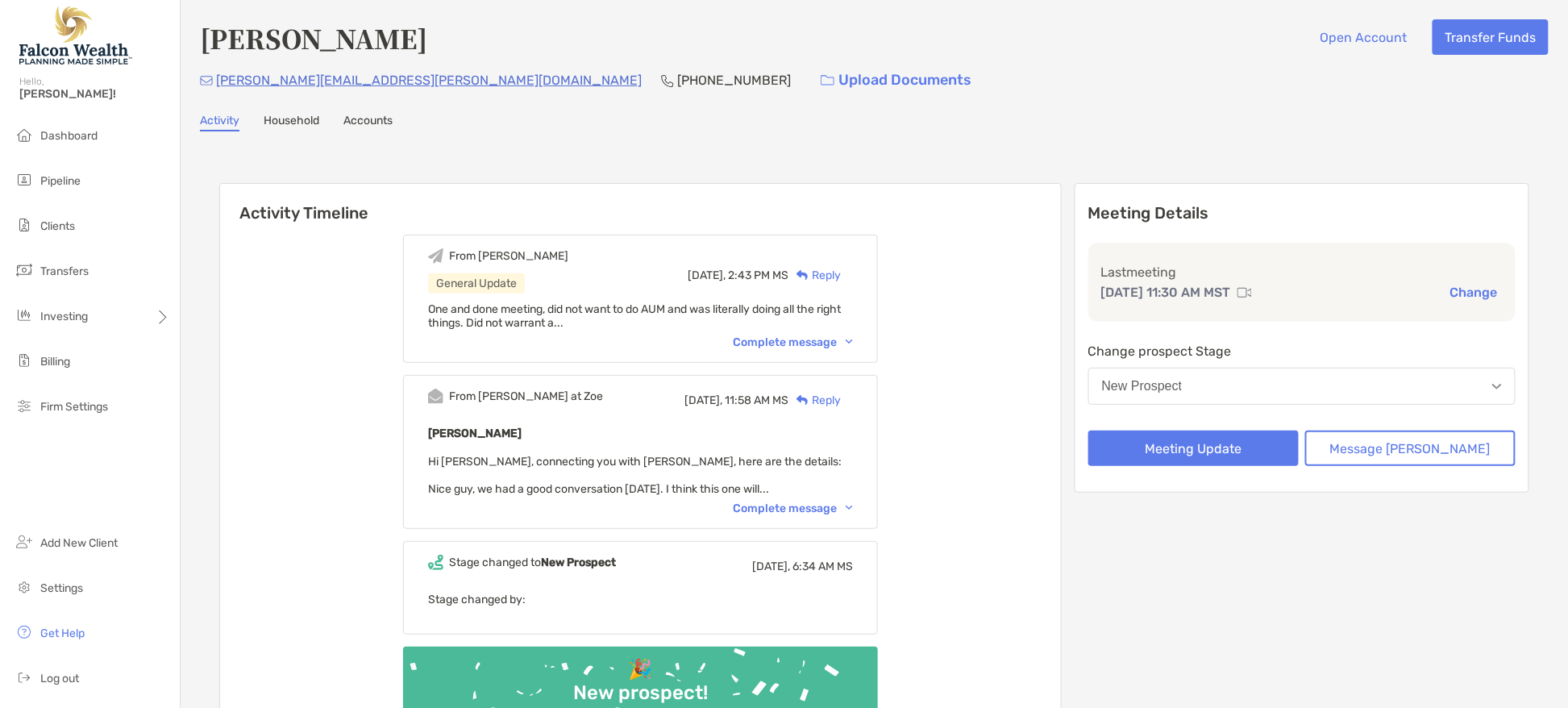
click at [1183, 380] on div "New Prospect" at bounding box center [1142, 387] width 81 height 15
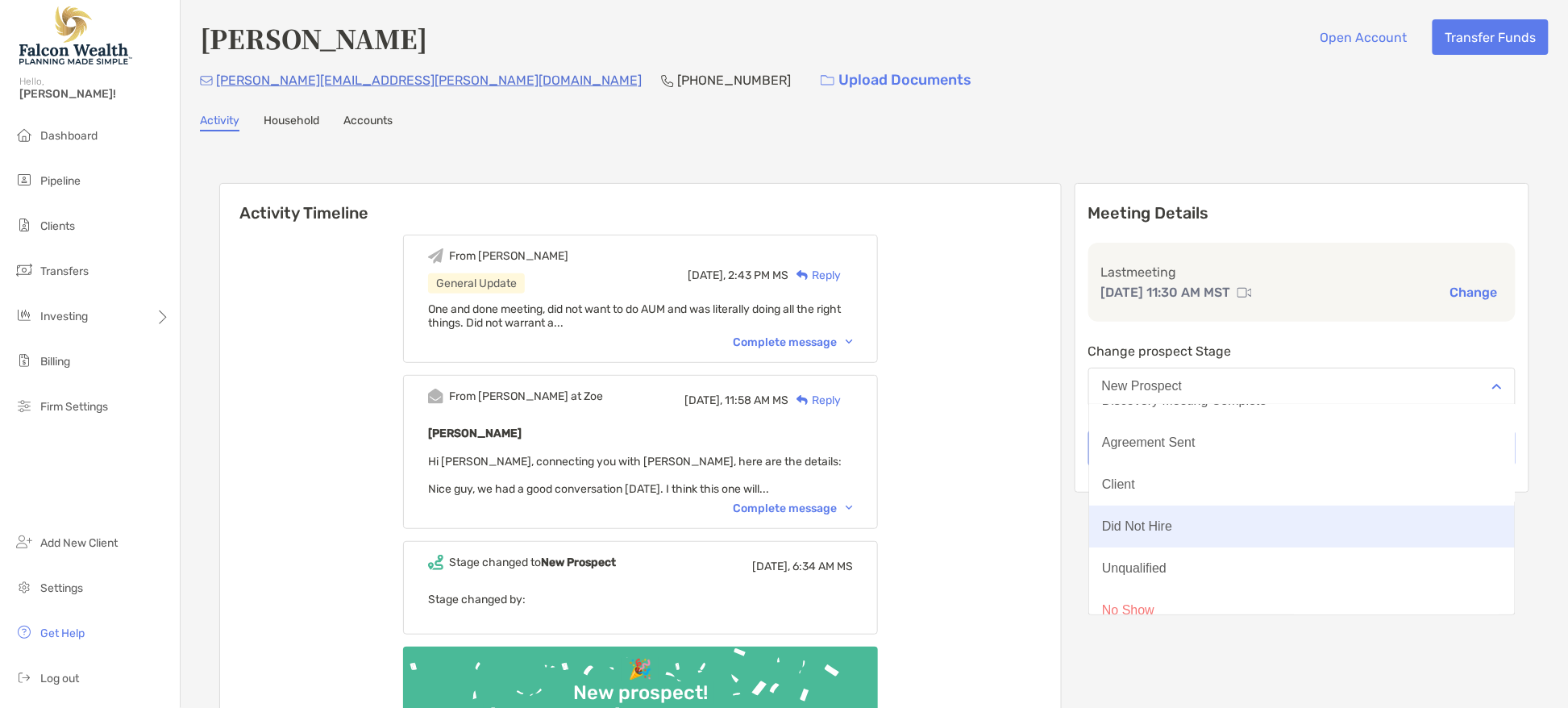
scroll to position [126, 0]
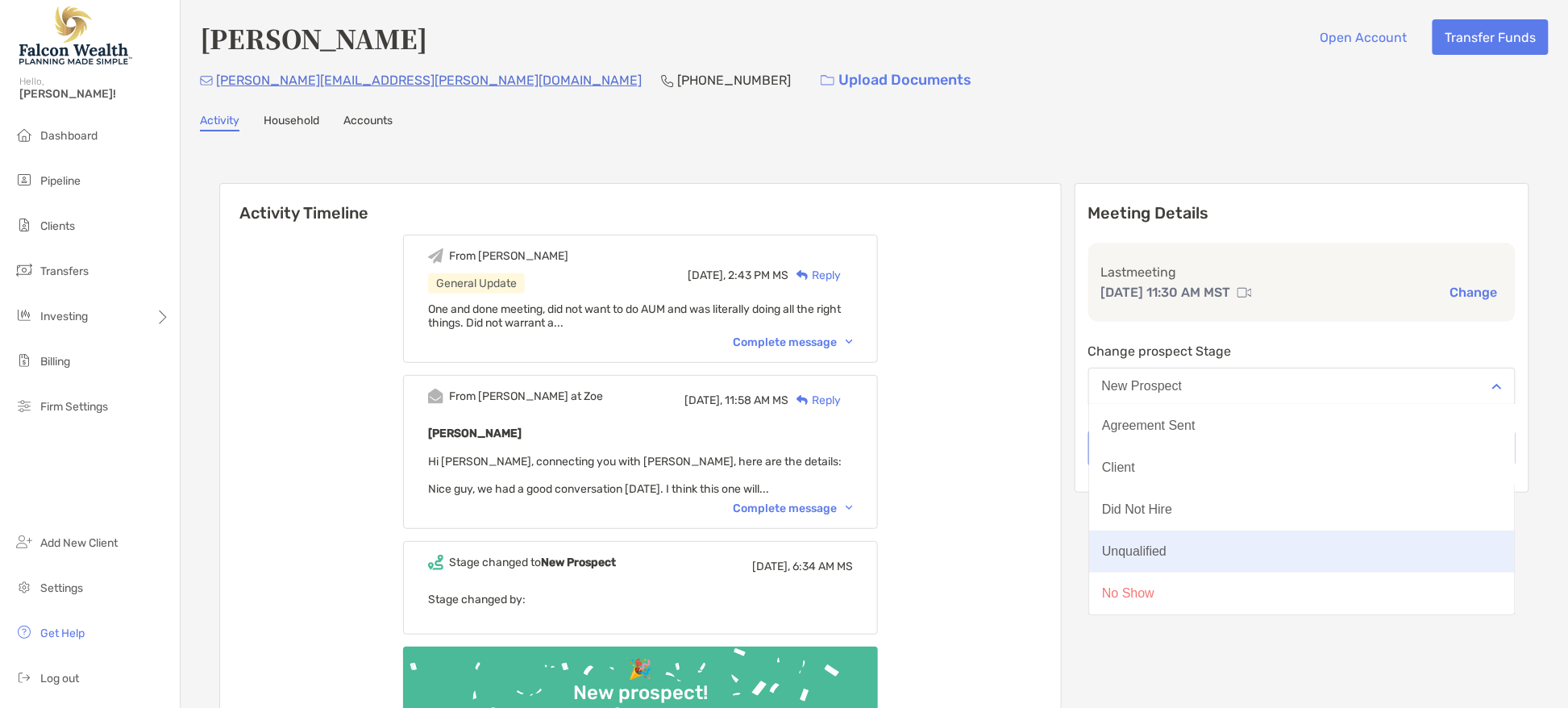
click at [1237, 546] on button "Unqualified" at bounding box center [1302, 551] width 426 height 42
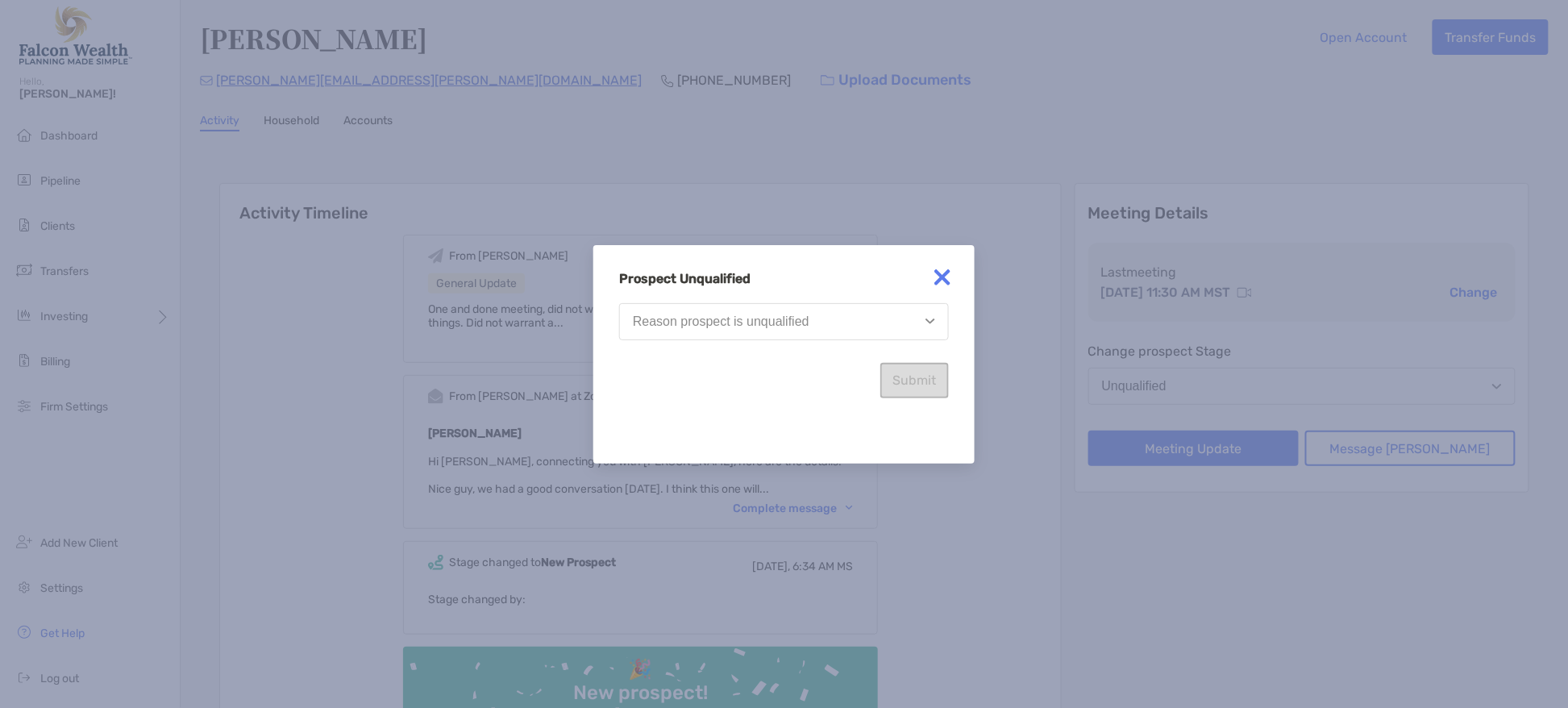
click at [813, 306] on button "Reason prospect is unqualified" at bounding box center [784, 322] width 330 height 37
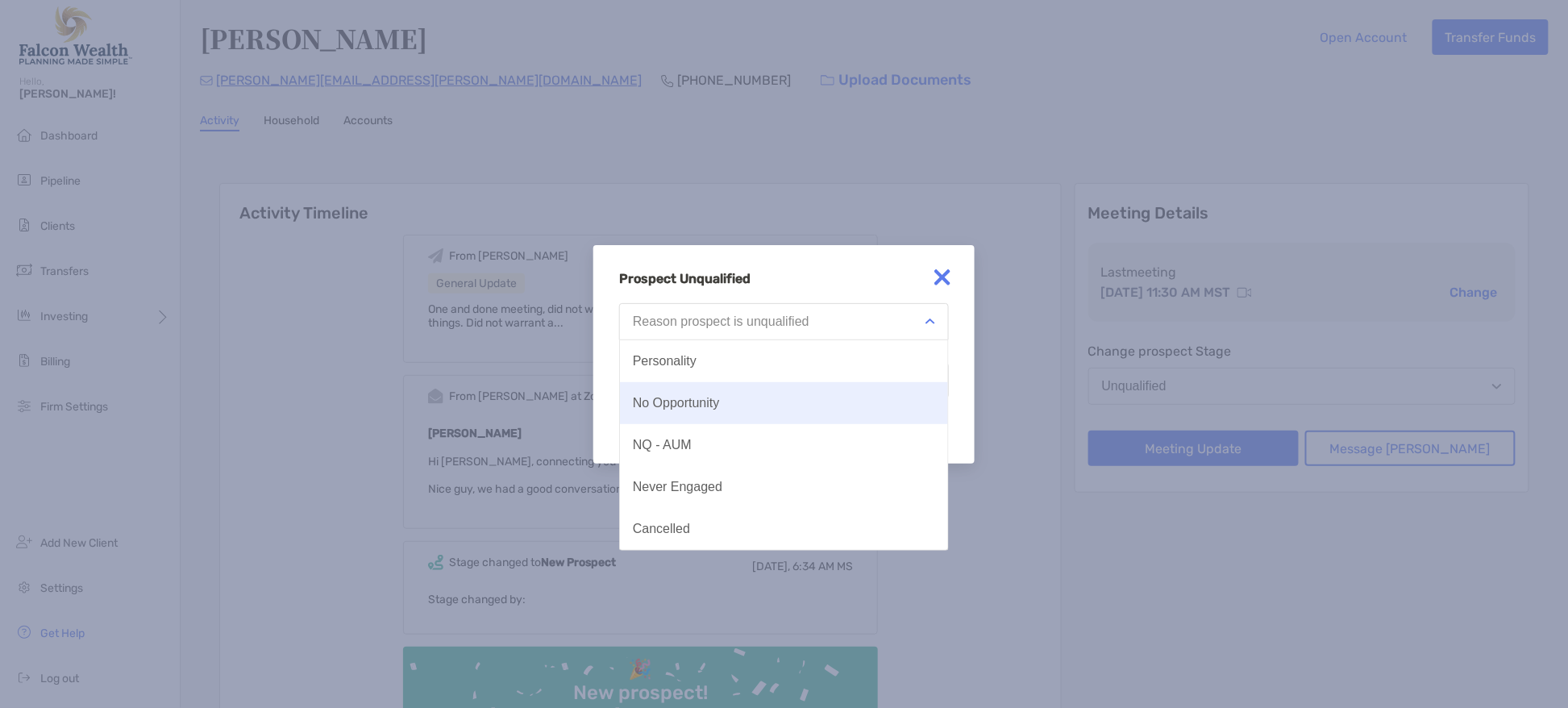
click at [729, 401] on button "No Opportunity" at bounding box center [784, 402] width 328 height 42
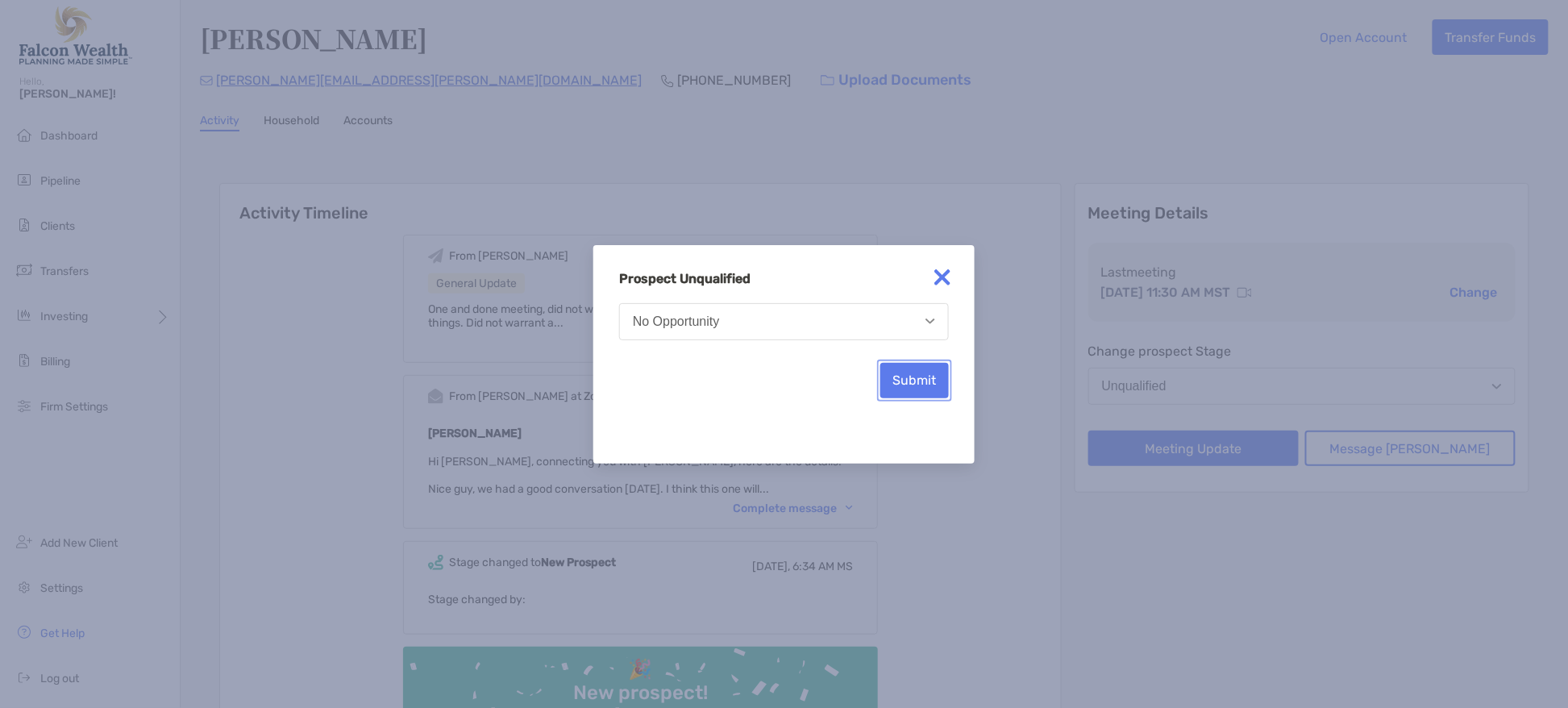
click at [947, 374] on button "Submit" at bounding box center [915, 381] width 69 height 35
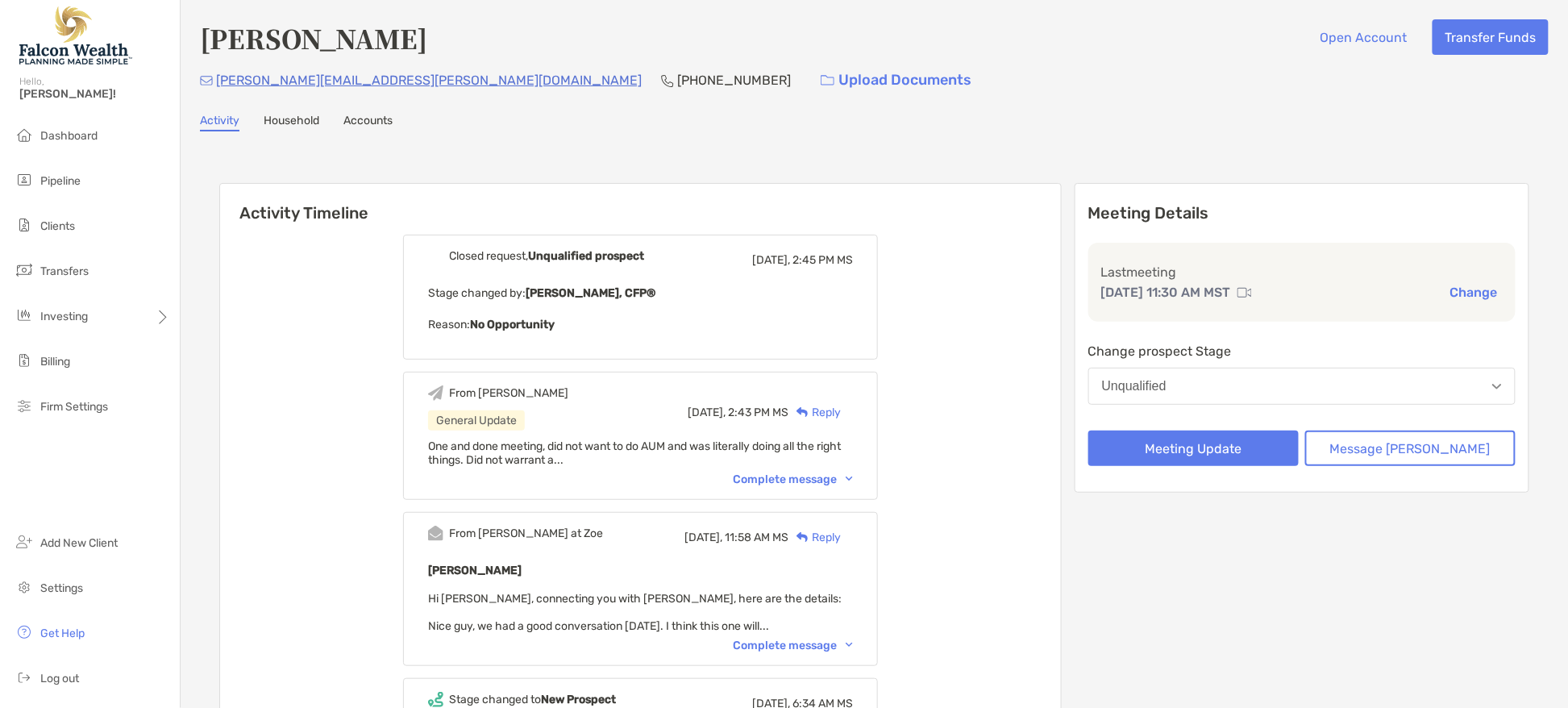
click at [70, 184] on span "Pipeline" at bounding box center [60, 181] width 40 height 14
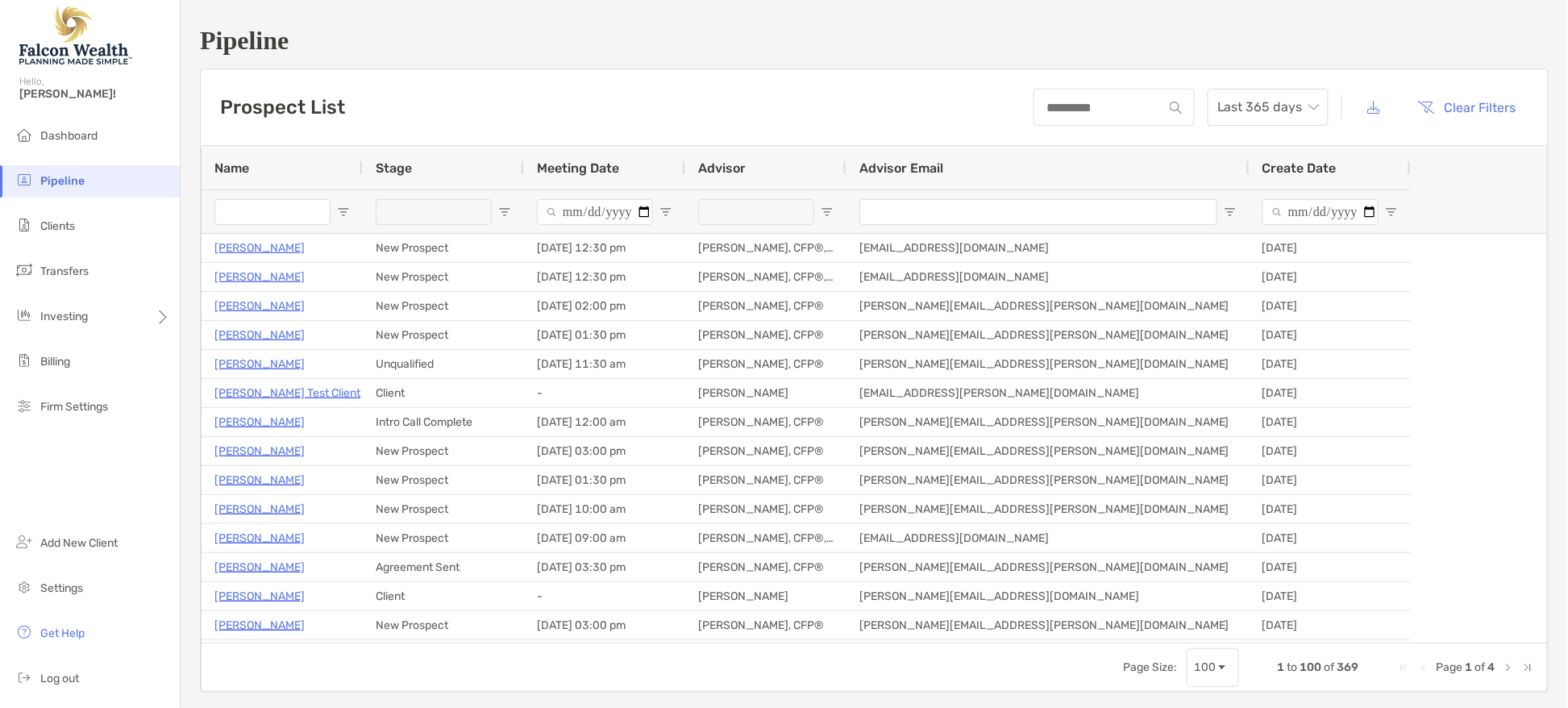
type input "**********"
